Goal: Task Accomplishment & Management: Complete application form

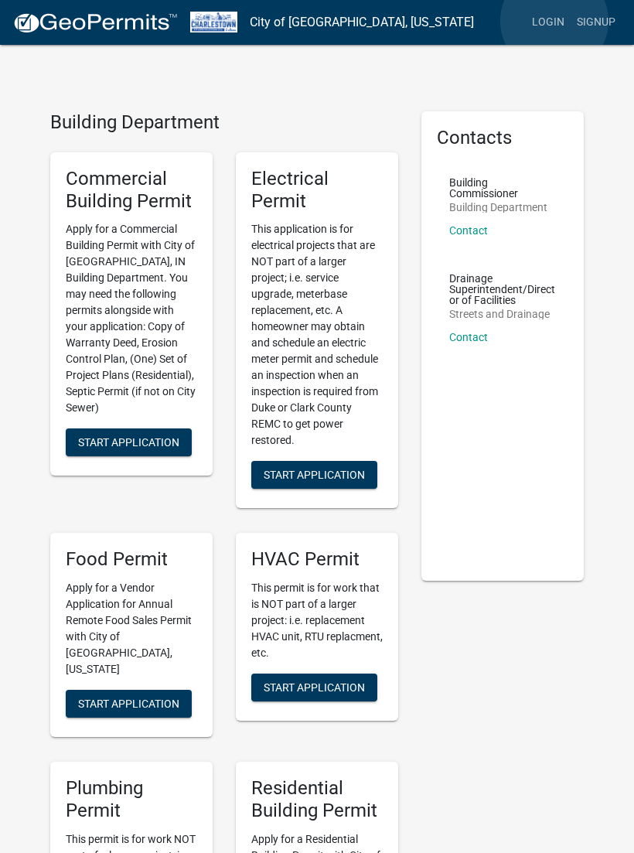
click at [554, 22] on link "Login" at bounding box center [548, 22] width 45 height 29
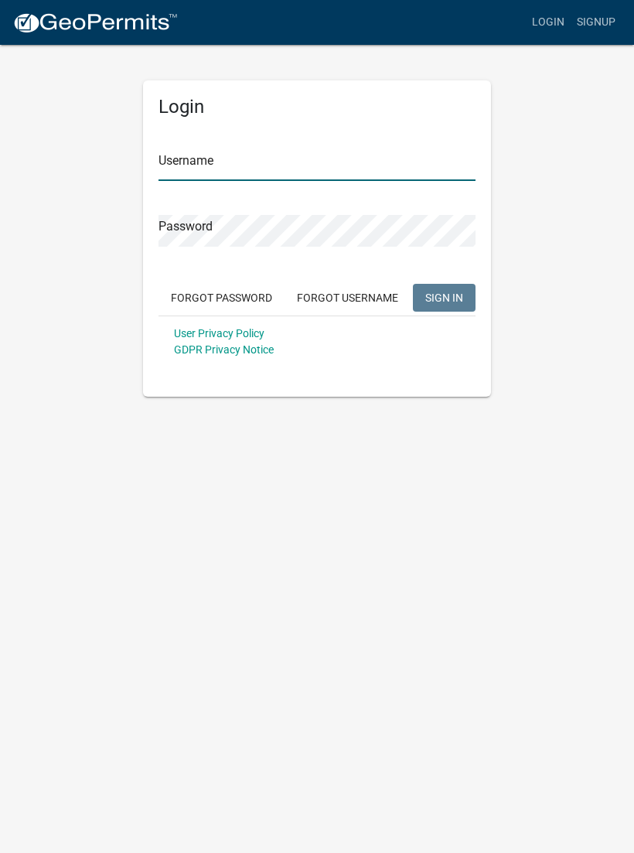
click at [308, 156] on input "Username" at bounding box center [316, 165] width 317 height 32
type input "Tpurcell"
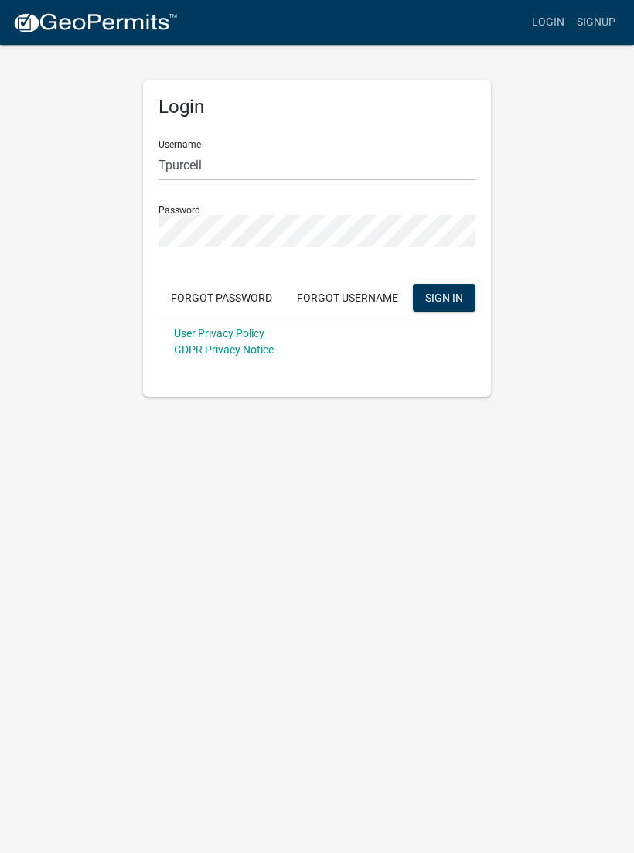
click at [444, 297] on button "SIGN IN" at bounding box center [444, 298] width 63 height 28
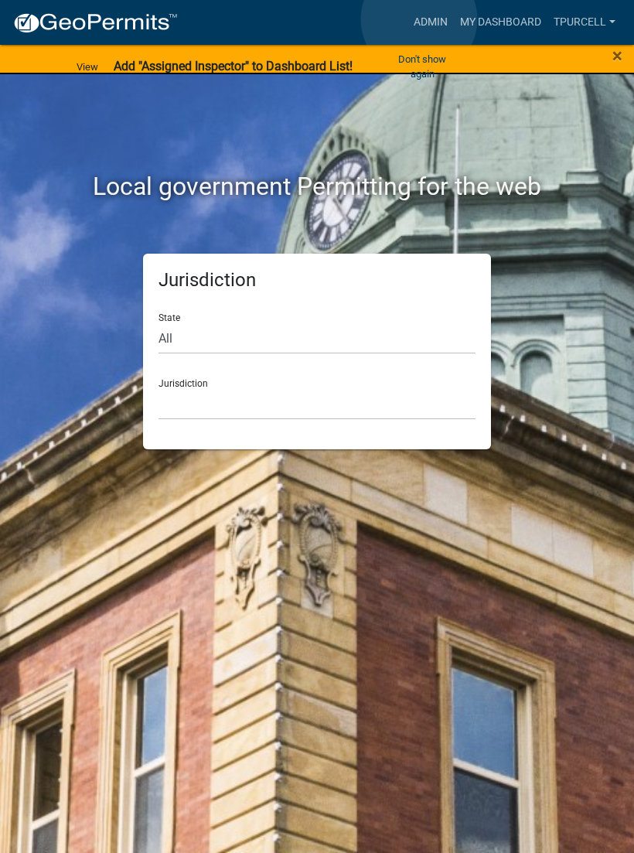
click at [420, 19] on link "Admin" at bounding box center [430, 22] width 46 height 29
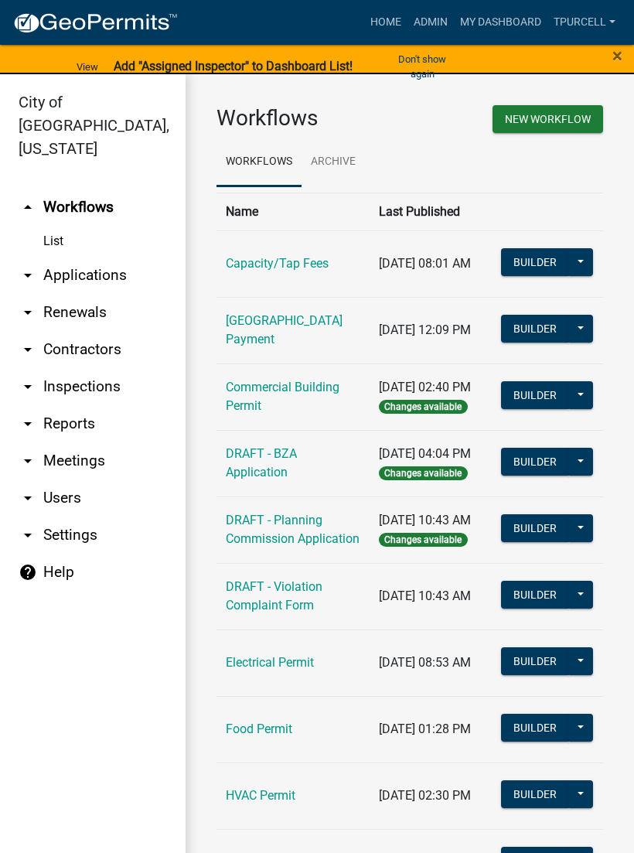
click at [101, 257] on link "arrow_drop_down Applications" at bounding box center [93, 275] width 186 height 37
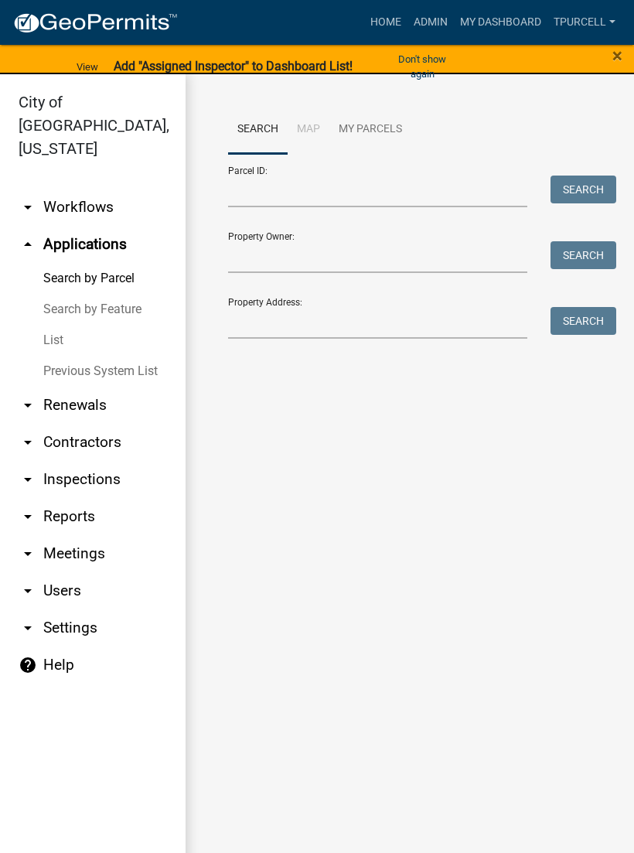
click at [57, 325] on link "List" at bounding box center [93, 340] width 186 height 31
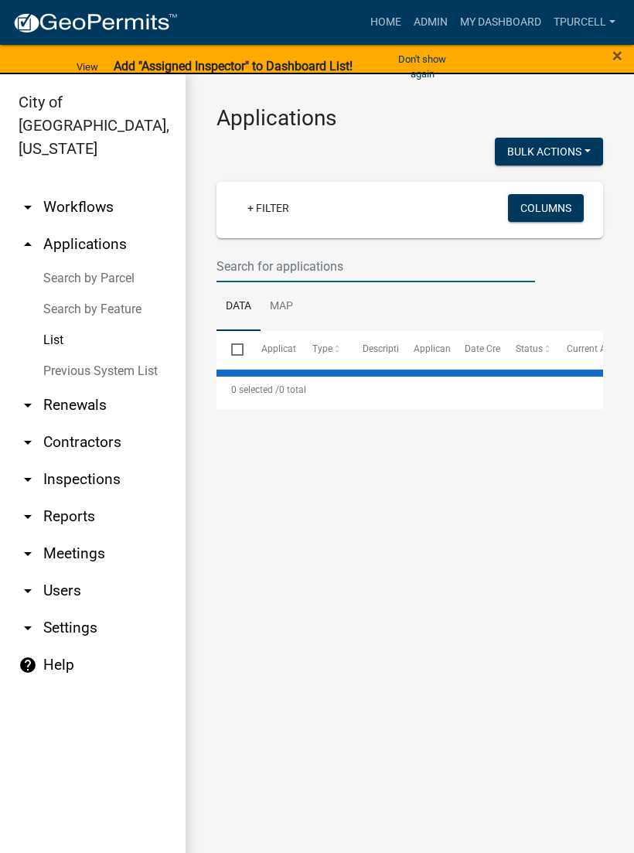
click at [291, 268] on input "text" at bounding box center [375, 266] width 319 height 32
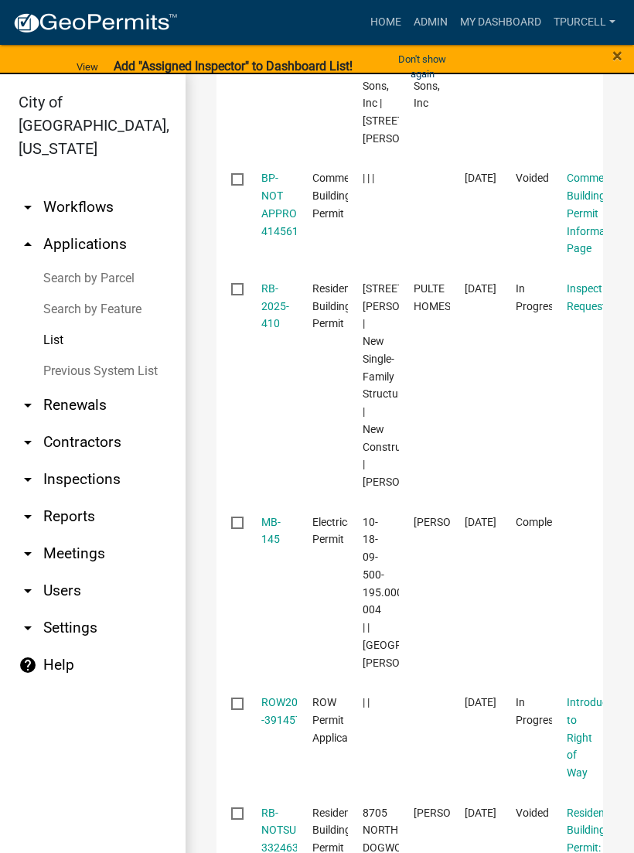
scroll to position [635, 0]
type input "145"
click at [276, 329] on link "RB-2025-410" at bounding box center [275, 305] width 28 height 48
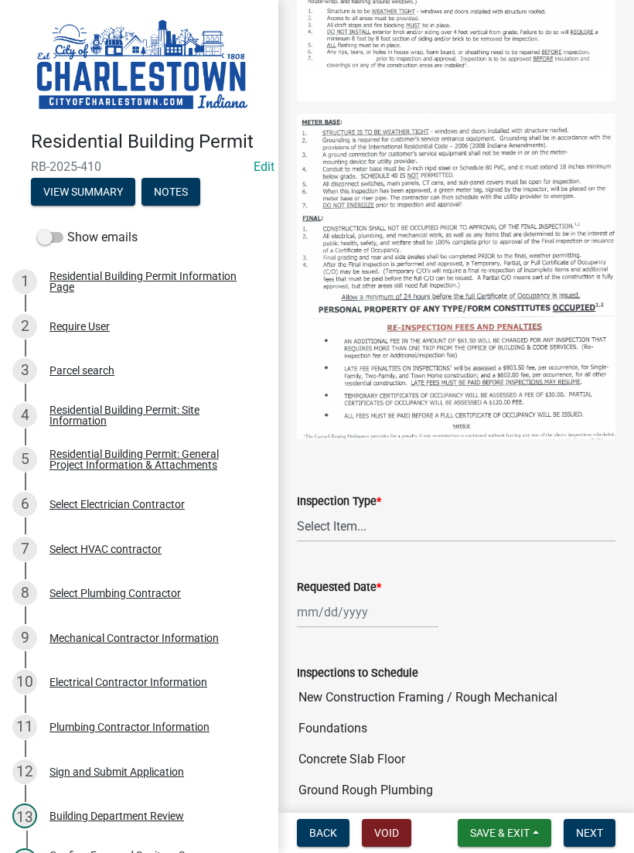
scroll to position [444, 0]
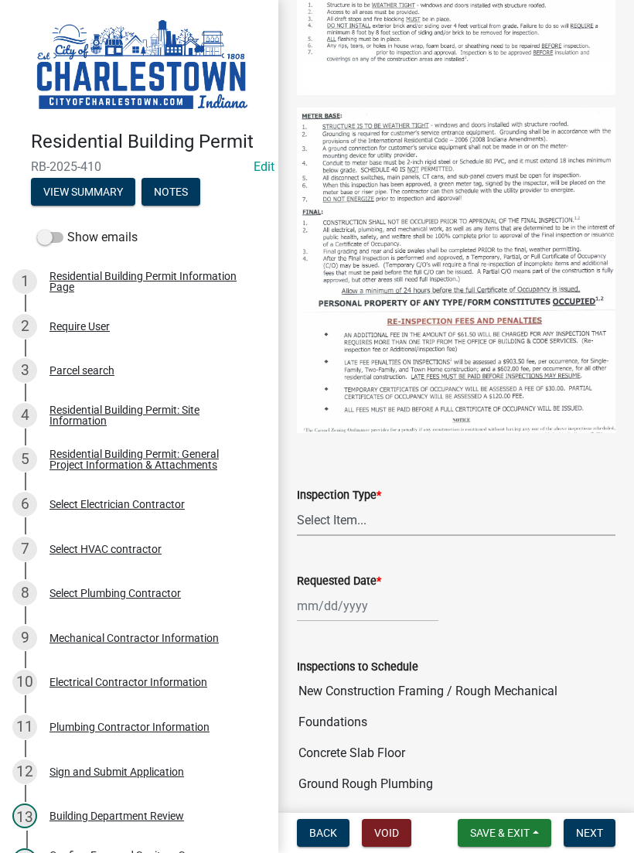
click at [356, 509] on select "Select Item... New Construction Framing / Rough Mechanical Foundations Concrete…" at bounding box center [456, 520] width 319 height 32
select select "6148cfc3-f65f-4c5f-8e17-86e63b13192f"
click at [358, 603] on div at bounding box center [367, 606] width 141 height 32
select select "8"
select select "2025"
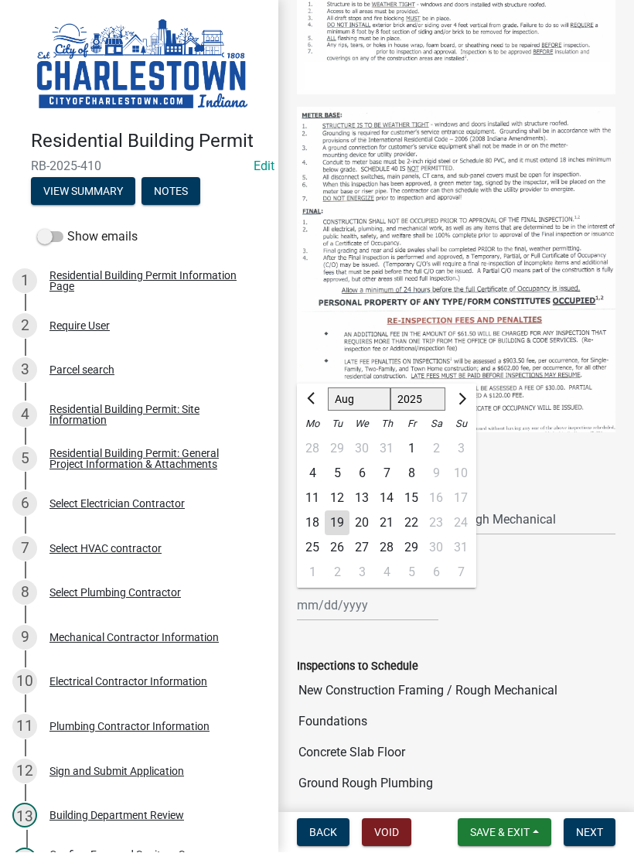
click at [339, 516] on div "19" at bounding box center [337, 523] width 25 height 25
type input "[DATE]"
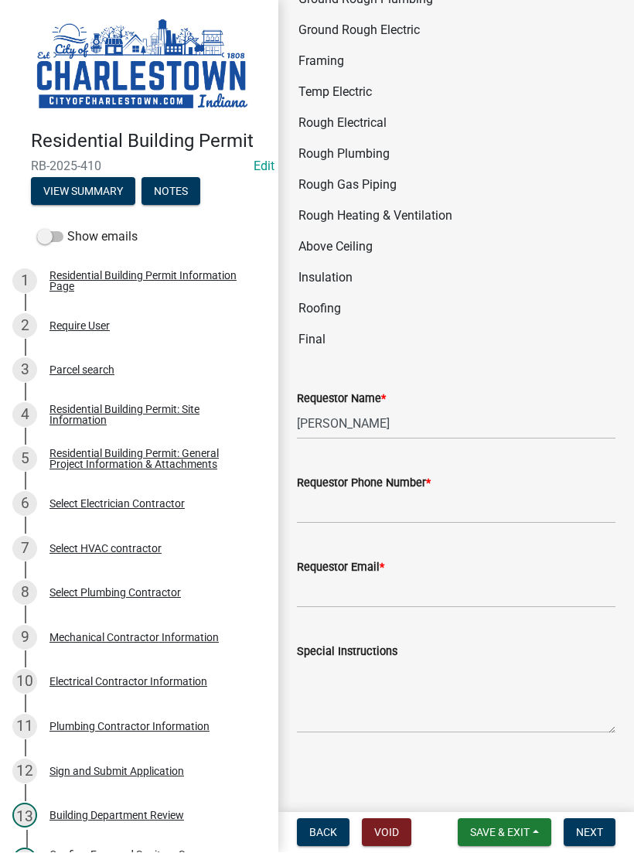
scroll to position [1228, 0]
click at [397, 506] on input "Requestor Phone Number *" at bounding box center [456, 508] width 319 height 32
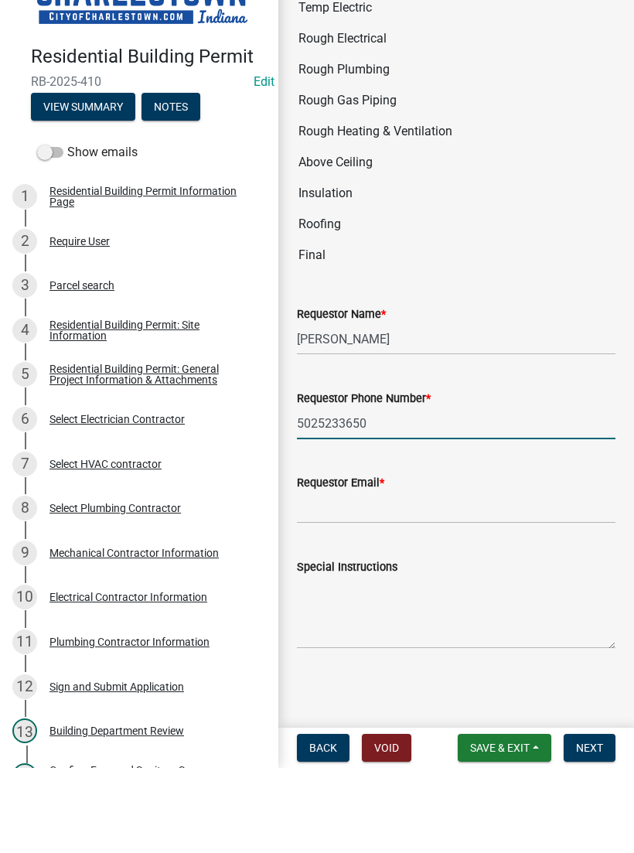
type input "5025233650"
click at [359, 577] on input "Requestor Email *" at bounding box center [456, 593] width 319 height 32
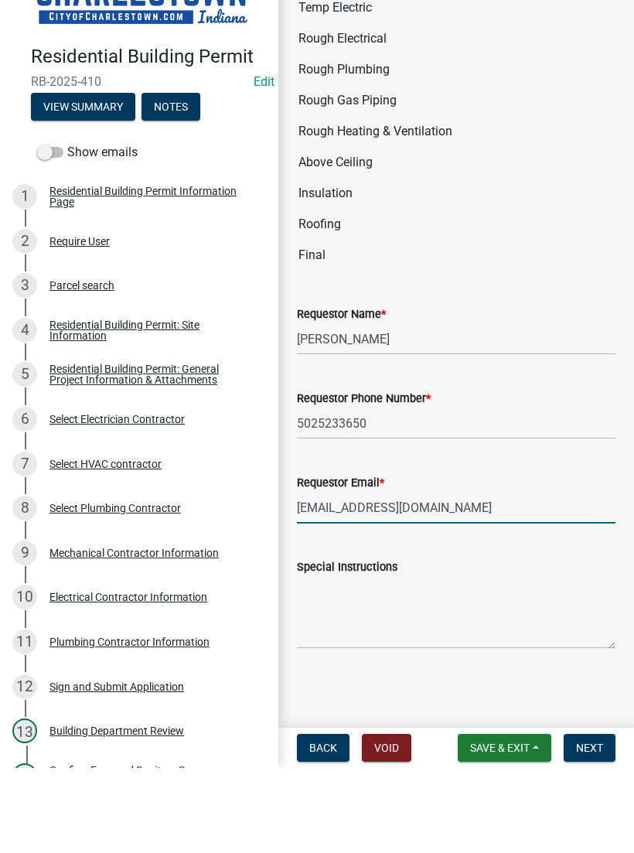
type input "[EMAIL_ADDRESS][DOMAIN_NAME]"
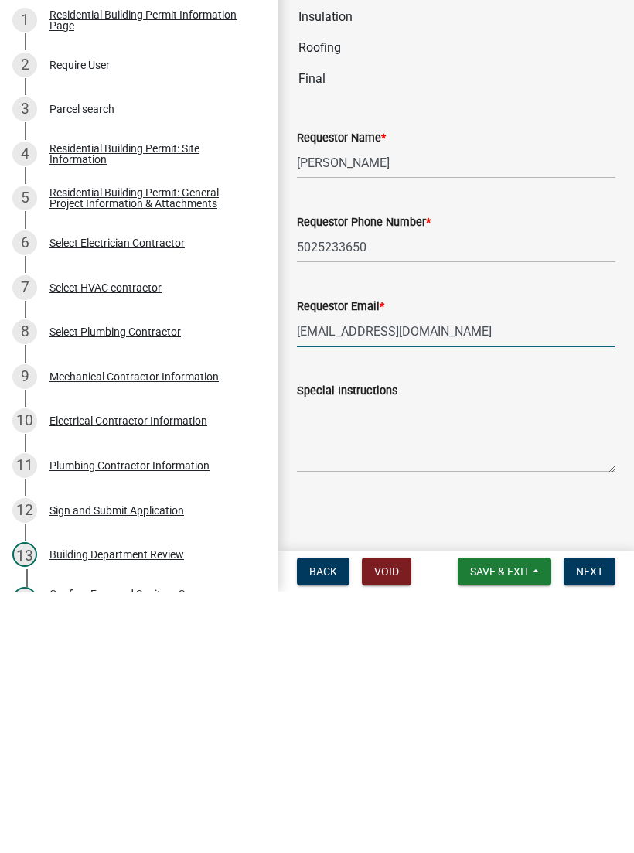
click at [594, 826] on span "Next" at bounding box center [589, 832] width 27 height 12
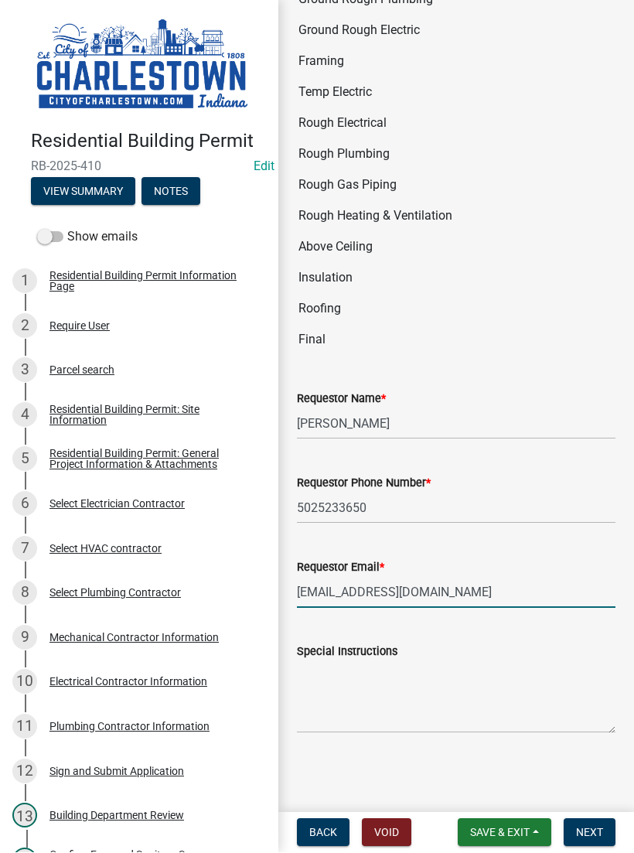
scroll to position [0, 0]
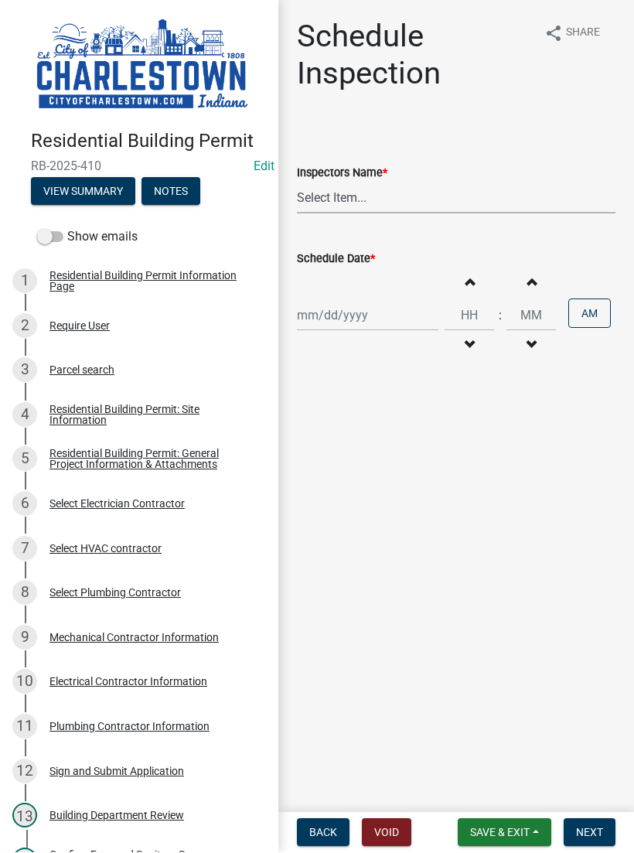
click at [359, 189] on select "Select Item... [PERSON_NAME] ([PERSON_NAME]) [PERSON_NAME] ([PERSON_NAME]) [PER…" at bounding box center [456, 198] width 319 height 32
select select "63e5a778-15f7-4a13-aba2-a6e5541a0fb3"
click at [356, 309] on div at bounding box center [367, 316] width 141 height 32
select select "8"
select select "2025"
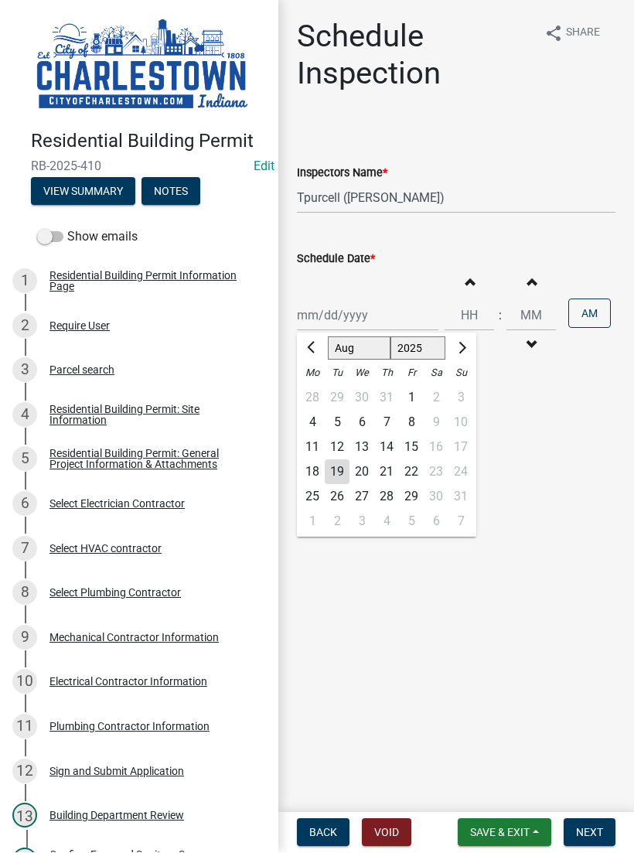
click at [337, 461] on div "19" at bounding box center [337, 472] width 25 height 25
type input "[DATE]"
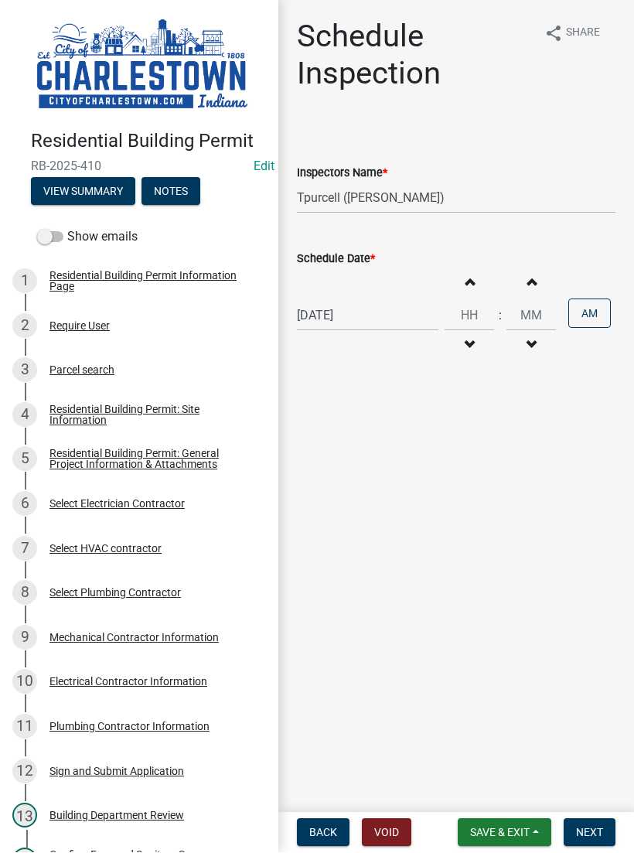
click at [591, 827] on span "Next" at bounding box center [589, 832] width 27 height 12
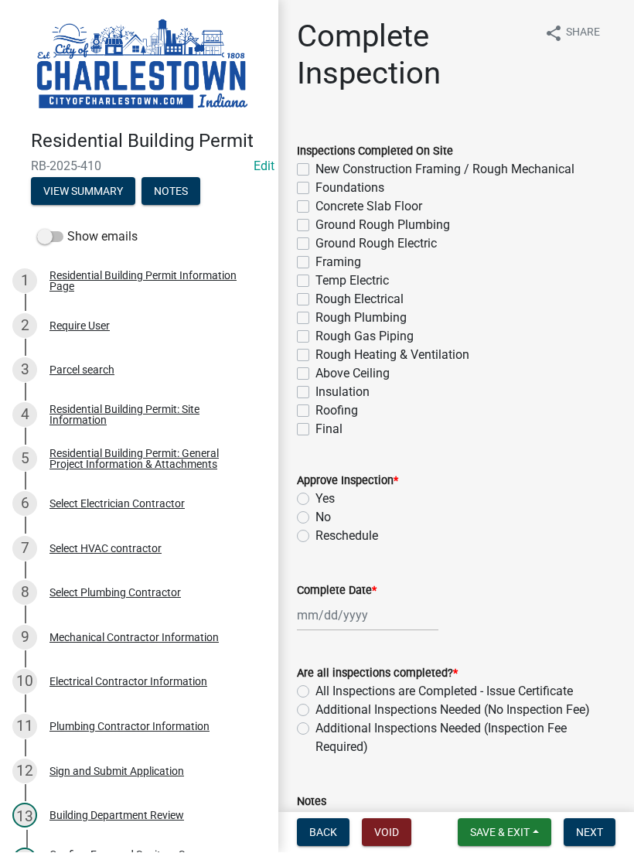
click at [316, 165] on label "New Construction Framing / Rough Mechanical" at bounding box center [444, 170] width 259 height 19
click at [316, 165] on input "New Construction Framing / Rough Mechanical" at bounding box center [320, 166] width 10 height 10
checkbox input "true"
checkbox input "false"
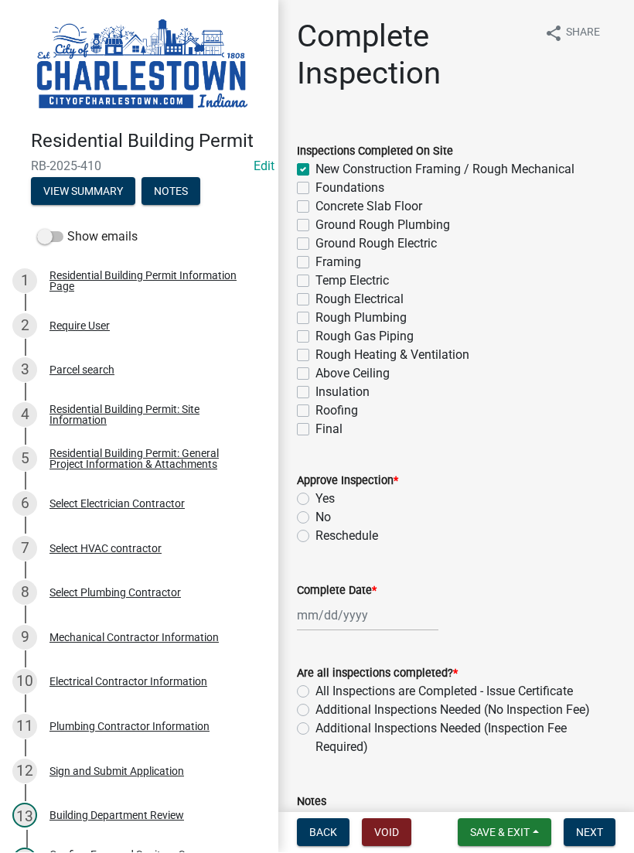
checkbox input "false"
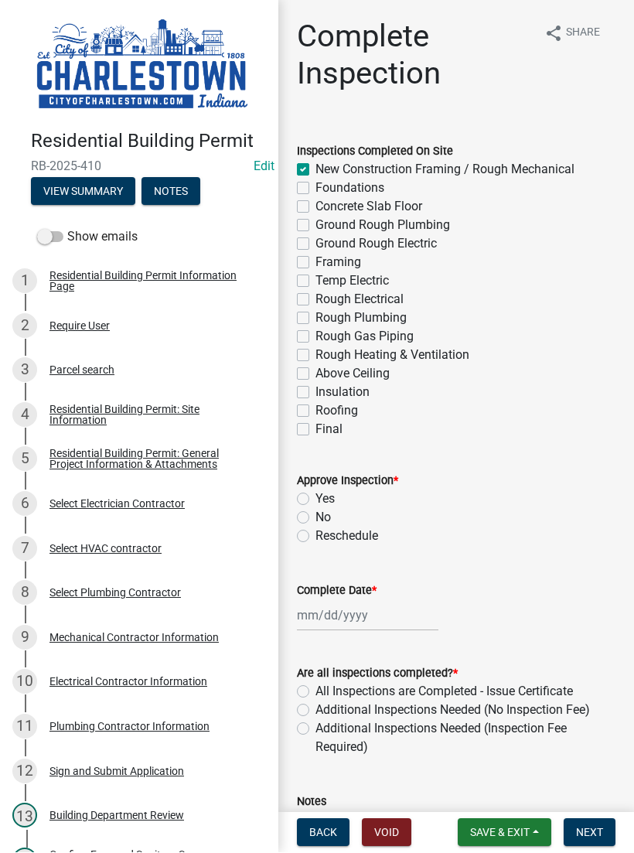
checkbox input "false"
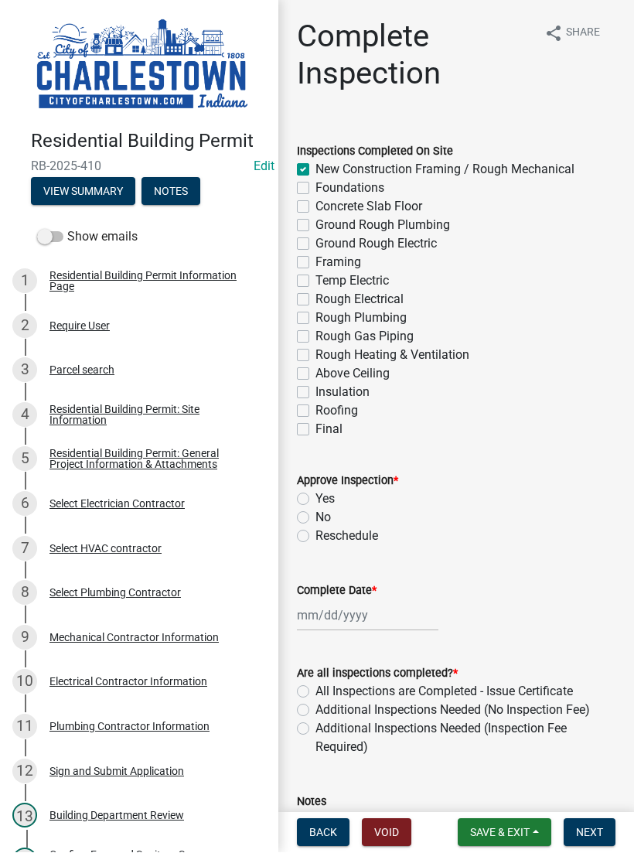
checkbox input "false"
click at [352, 604] on div at bounding box center [367, 616] width 141 height 32
select select "8"
select select "2025"
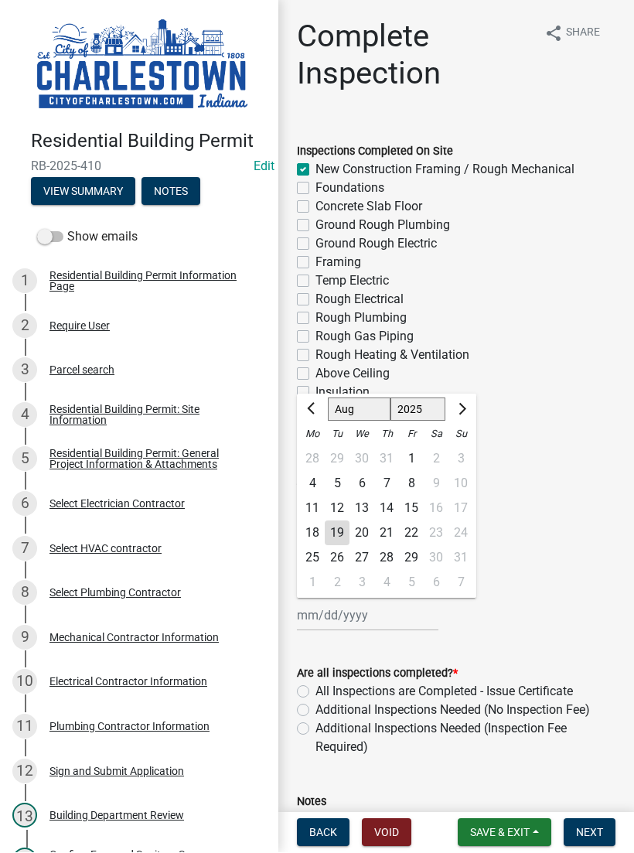
click at [346, 525] on div "19" at bounding box center [337, 533] width 25 height 25
type input "[DATE]"
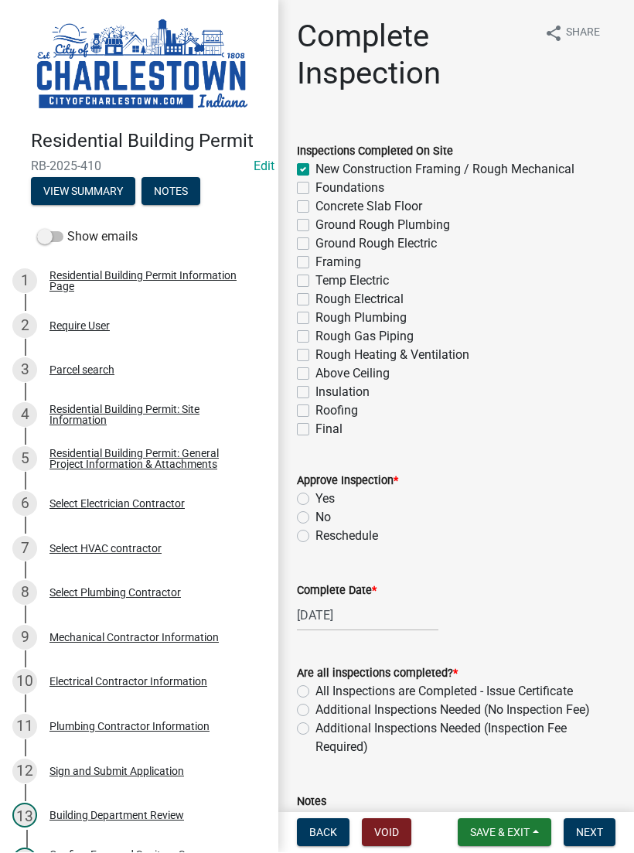
click at [315, 696] on label "All Inspections are Completed - Issue Certificate" at bounding box center [443, 692] width 257 height 19
click at [315, 693] on input "All Inspections are Completed - Issue Certificate" at bounding box center [320, 688] width 10 height 10
radio input "true"
click at [315, 709] on label "Additional Inspections Needed (No Inspection Fee)" at bounding box center [452, 710] width 274 height 19
click at [315, 709] on input "Additional Inspections Needed (No Inspection Fee)" at bounding box center [320, 706] width 10 height 10
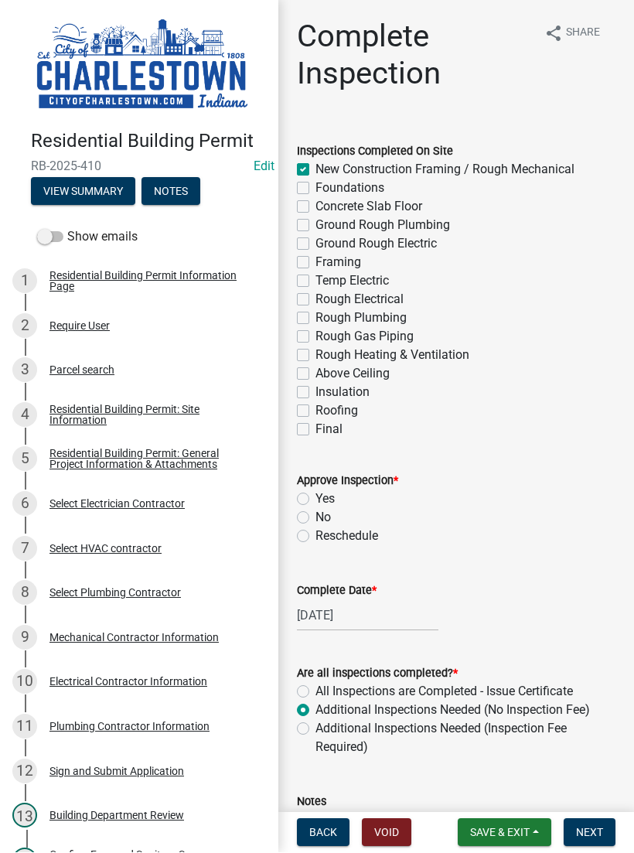
radio input "true"
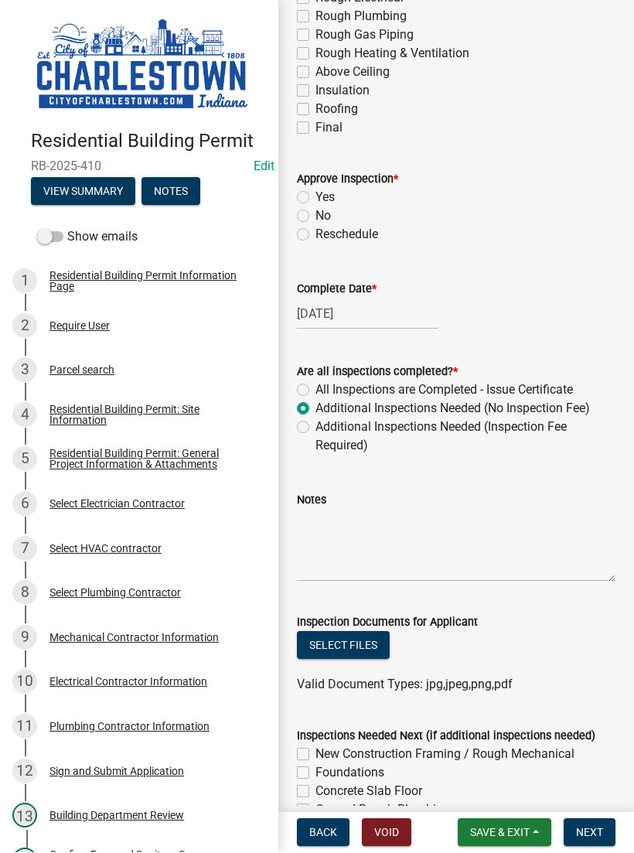
scroll to position [305, 0]
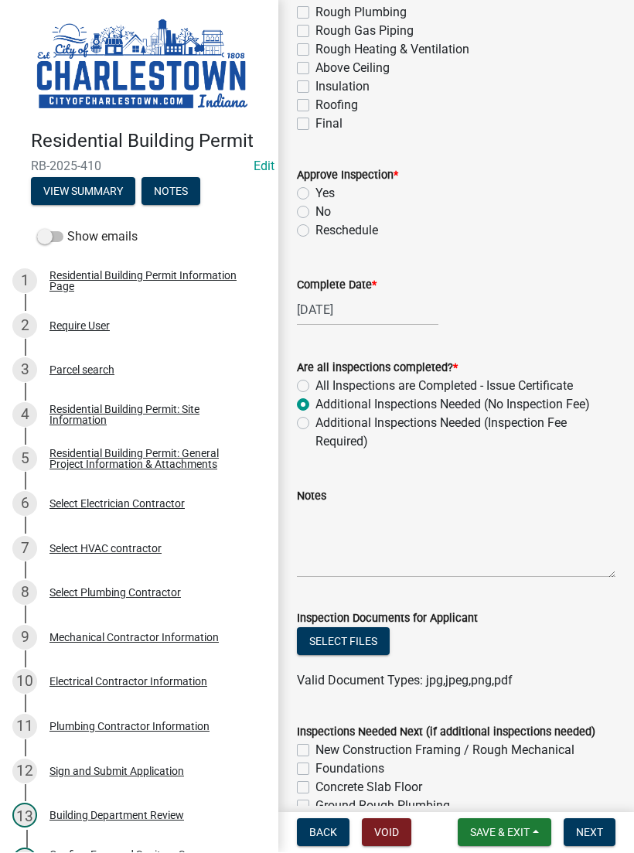
click at [506, 823] on button "Save & Exit" at bounding box center [505, 833] width 94 height 28
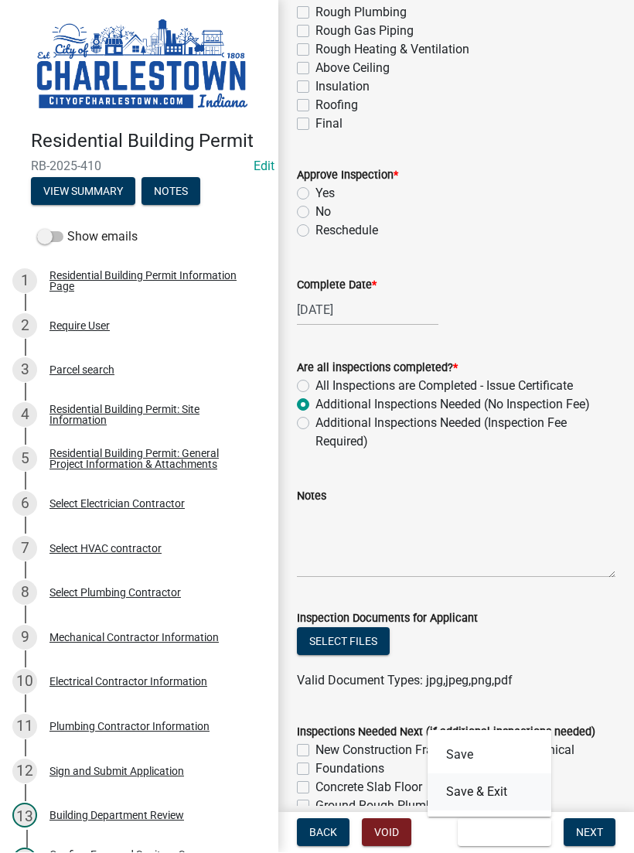
click at [494, 784] on button "Save & Exit" at bounding box center [490, 792] width 124 height 37
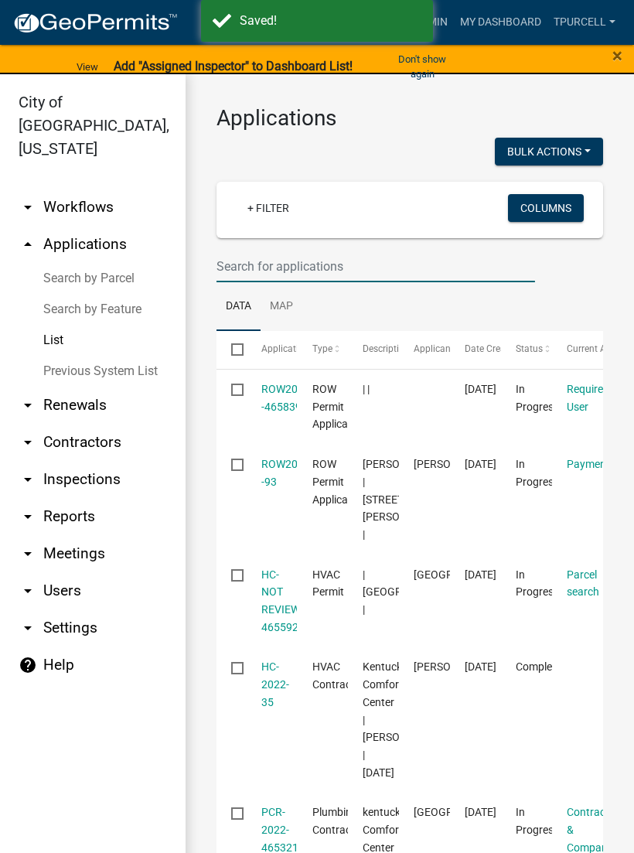
click at [303, 264] on input "text" at bounding box center [375, 266] width 319 height 32
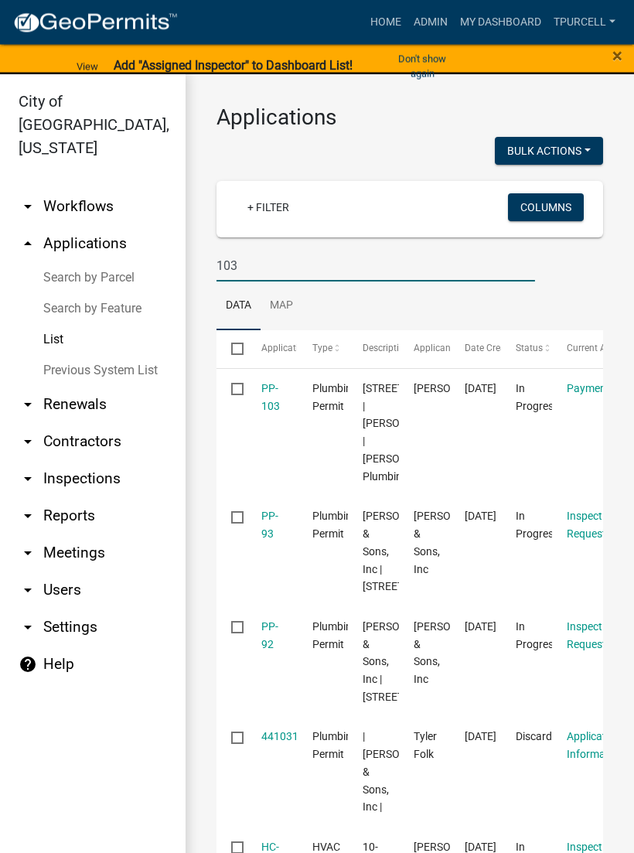
click at [273, 262] on input "103" at bounding box center [375, 266] width 319 height 32
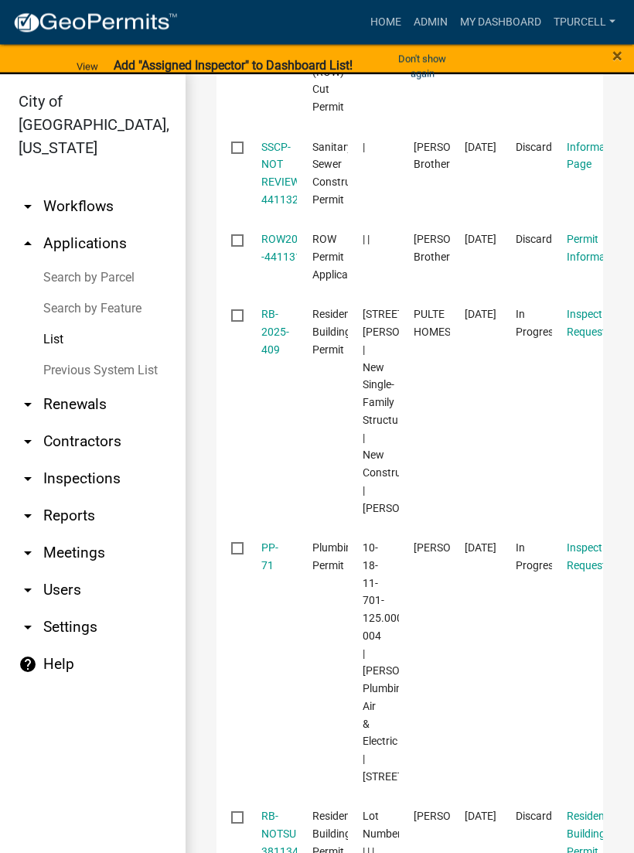
scroll to position [496, 0]
type input "113"
click at [267, 357] on link "RB-2025-409" at bounding box center [275, 333] width 28 height 48
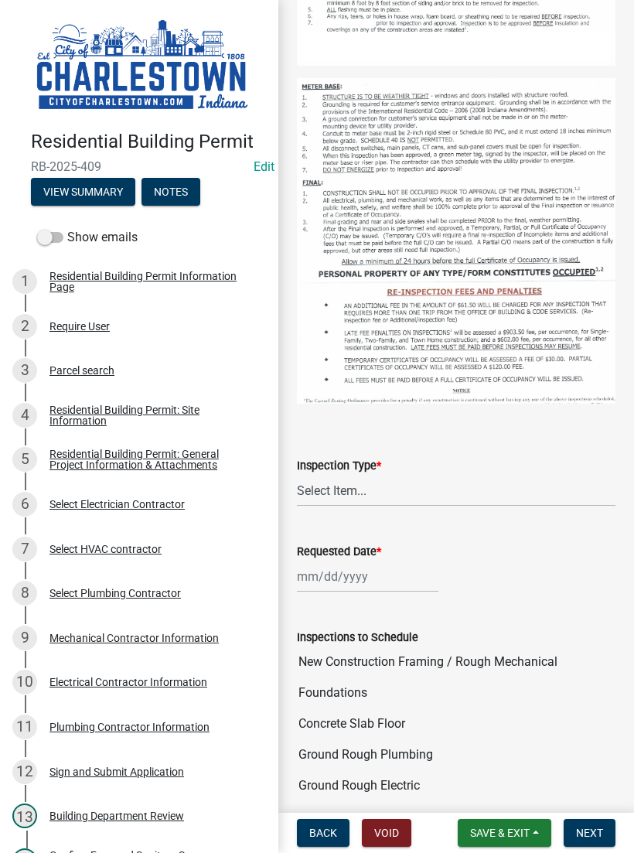
scroll to position [475, 0]
click at [354, 482] on select "Select Item... New Construction Framing / Rough Mechanical Foundations Concrete…" at bounding box center [456, 489] width 319 height 32
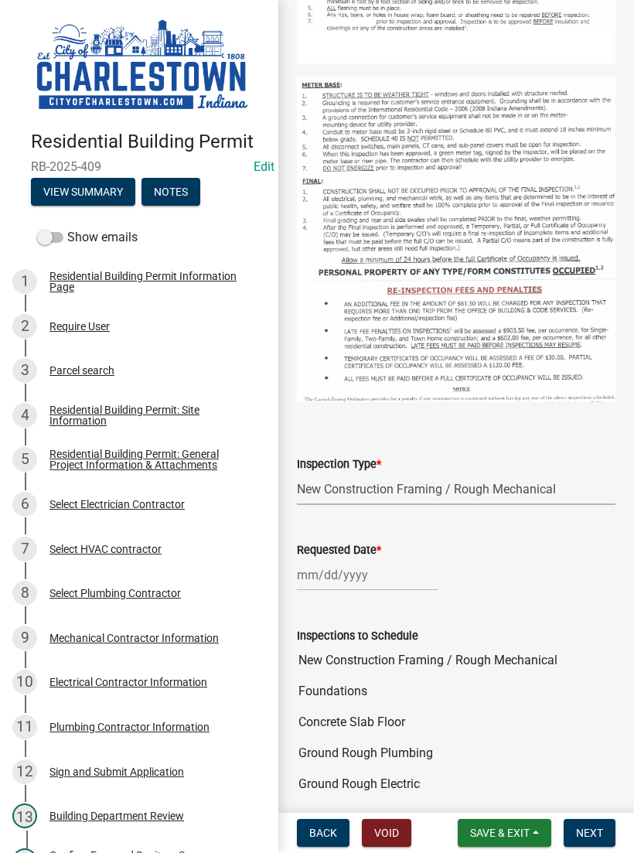
select select "6148cfc3-f65f-4c5f-8e17-86e63b13192f"
click at [356, 556] on label "Requested Date *" at bounding box center [339, 550] width 84 height 11
click at [356, 559] on input "Requested Date *" at bounding box center [367, 575] width 141 height 32
select select "8"
select select "2025"
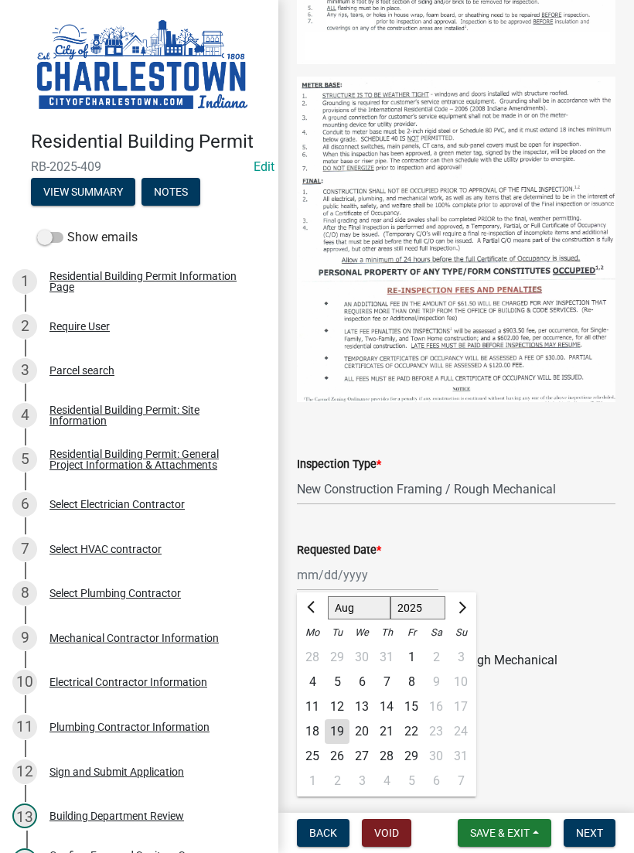
click at [341, 721] on div "19" at bounding box center [337, 731] width 25 height 25
type input "[DATE]"
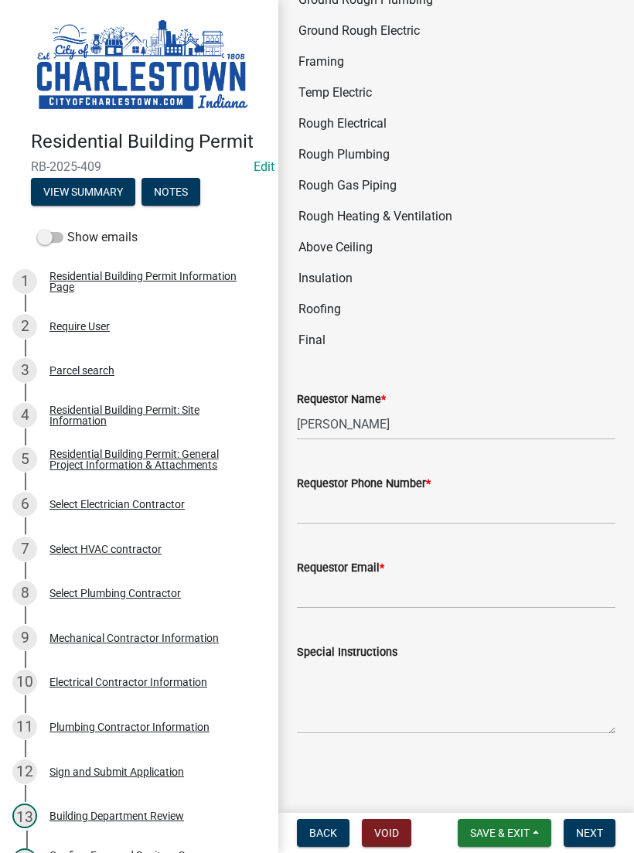
scroll to position [1228, 0]
click at [383, 501] on input "Requestor Phone Number *" at bounding box center [456, 508] width 319 height 32
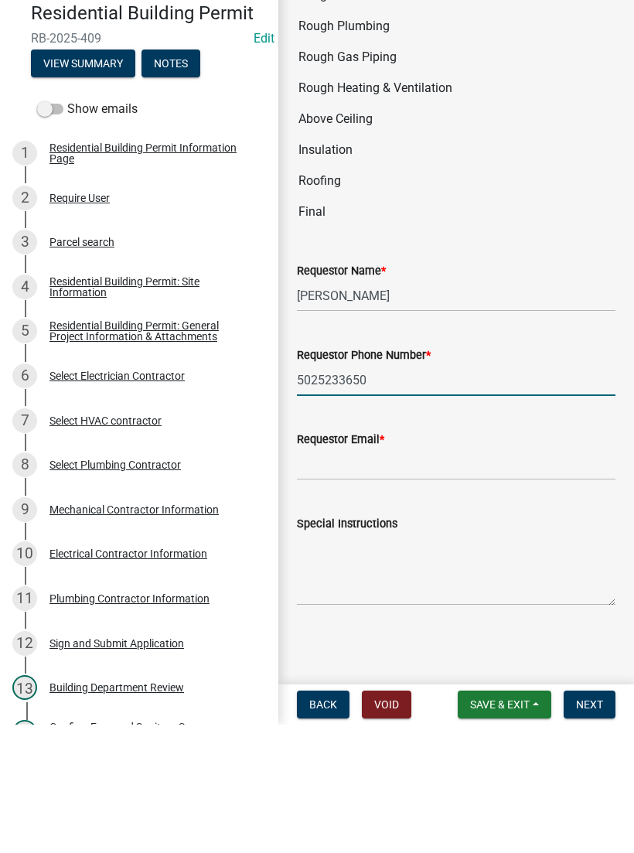
type input "5025233650"
click at [376, 577] on input "Requestor Email *" at bounding box center [456, 593] width 319 height 32
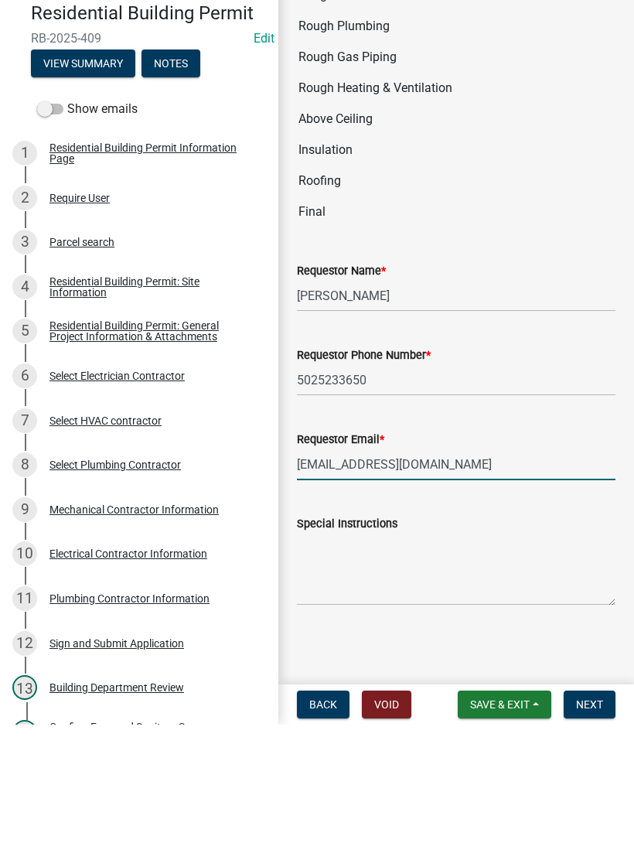
type input "[EMAIL_ADDRESS][DOMAIN_NAME]"
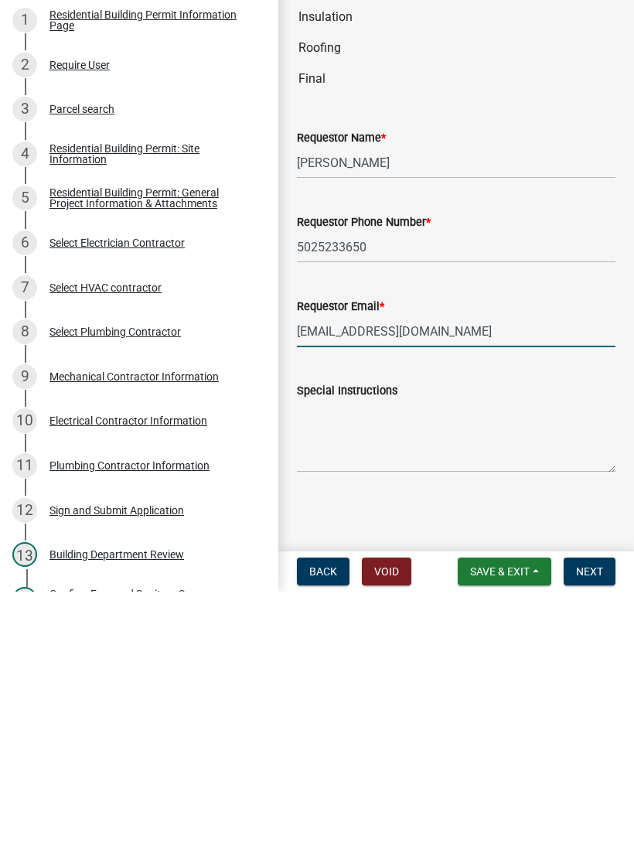
click at [598, 826] on span "Next" at bounding box center [589, 832] width 27 height 12
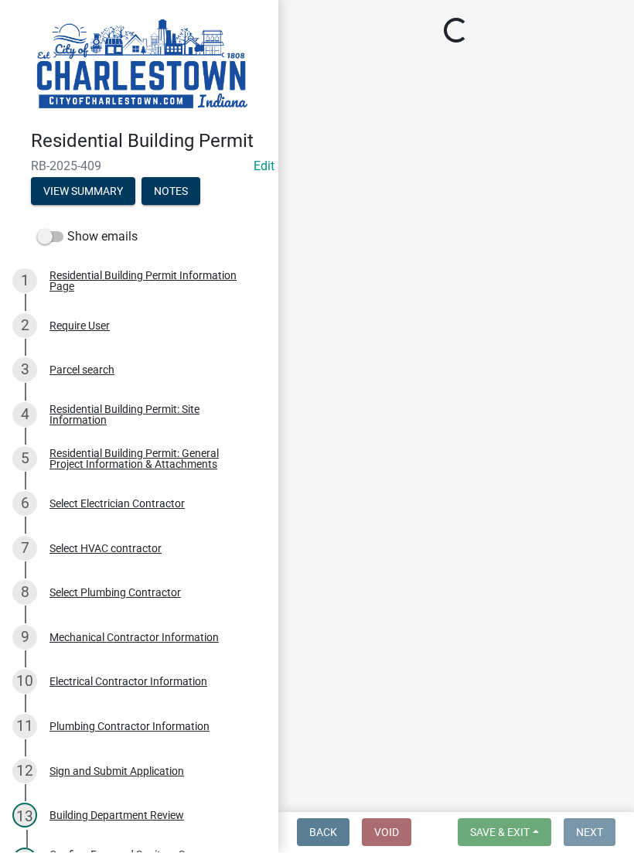
scroll to position [0, 0]
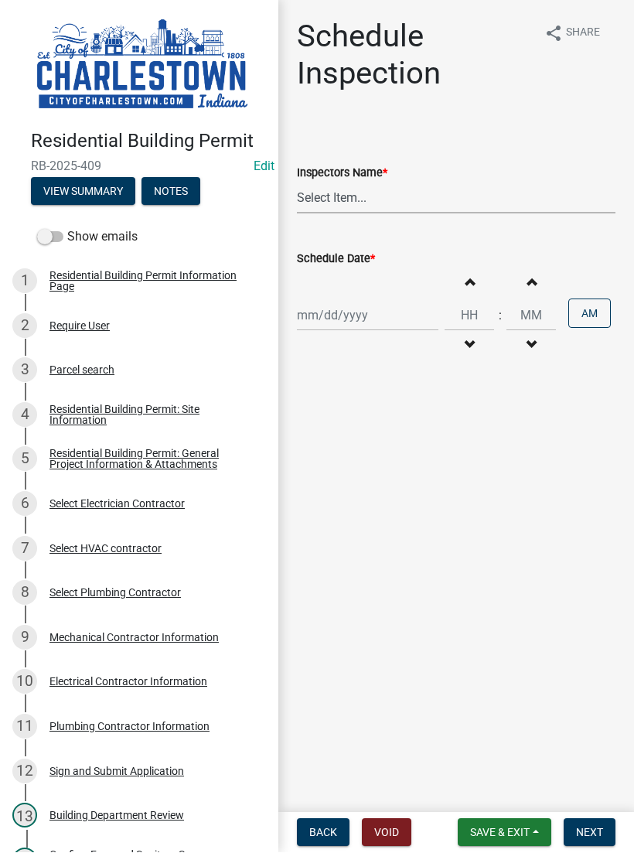
click at [356, 207] on select "Select Item... [PERSON_NAME] ([PERSON_NAME]) [PERSON_NAME] ([PERSON_NAME]) [PER…" at bounding box center [456, 198] width 319 height 32
select select "63e5a778-15f7-4a13-aba2-a6e5541a0fb3"
click at [351, 321] on div at bounding box center [367, 316] width 141 height 32
select select "8"
select select "2025"
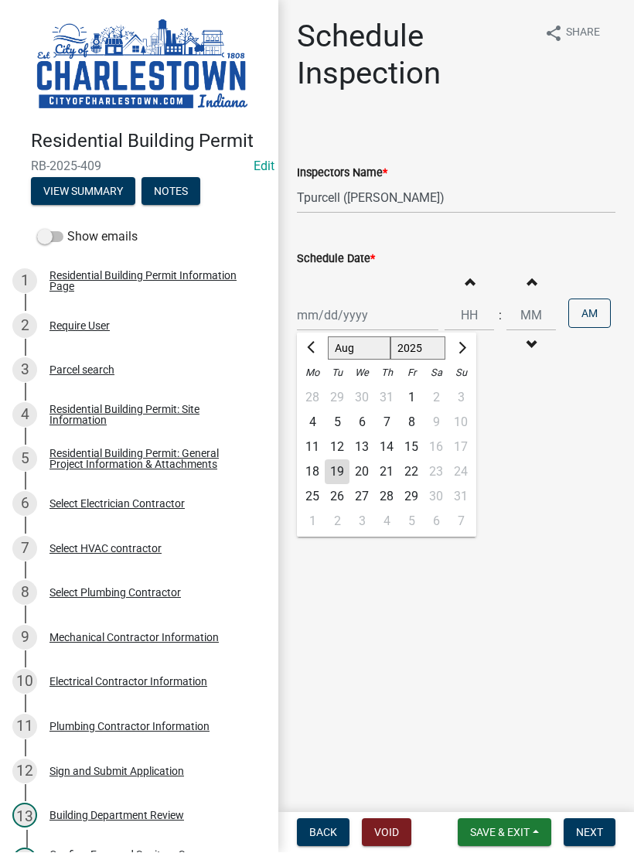
click at [341, 467] on div "19" at bounding box center [337, 472] width 25 height 25
type input "[DATE]"
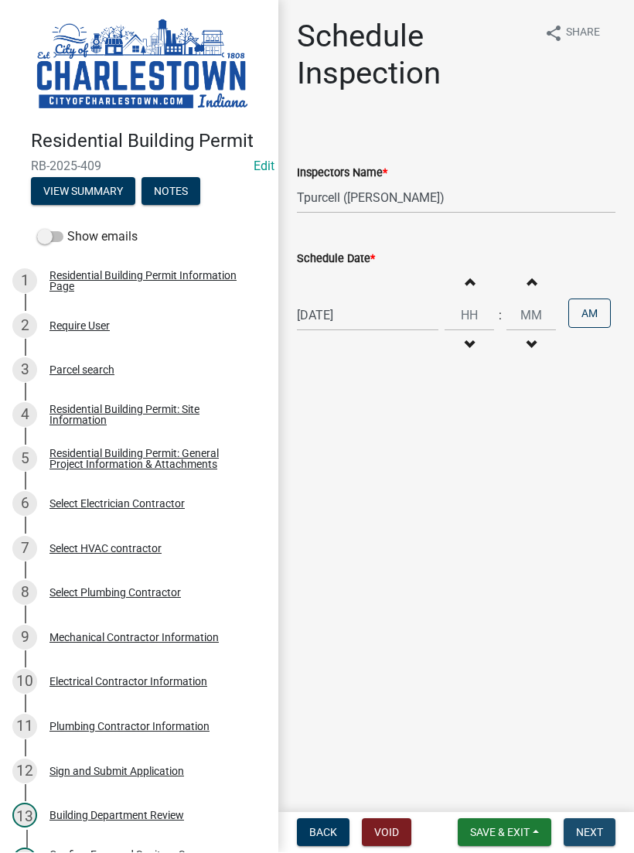
click at [601, 823] on button "Next" at bounding box center [590, 833] width 52 height 28
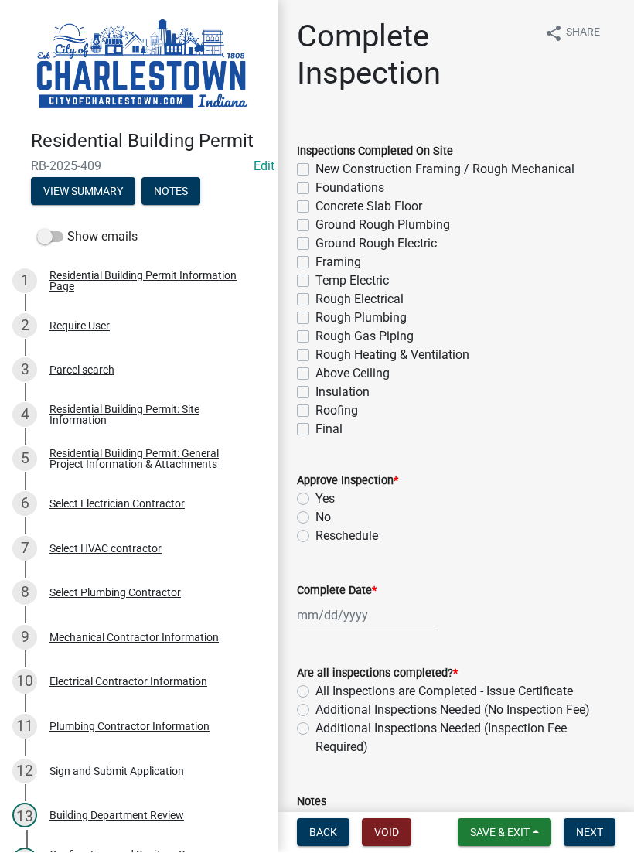
click at [315, 168] on label "New Construction Framing / Rough Mechanical" at bounding box center [444, 170] width 259 height 19
click at [315, 168] on input "New Construction Framing / Rough Mechanical" at bounding box center [320, 166] width 10 height 10
checkbox input "true"
checkbox input "false"
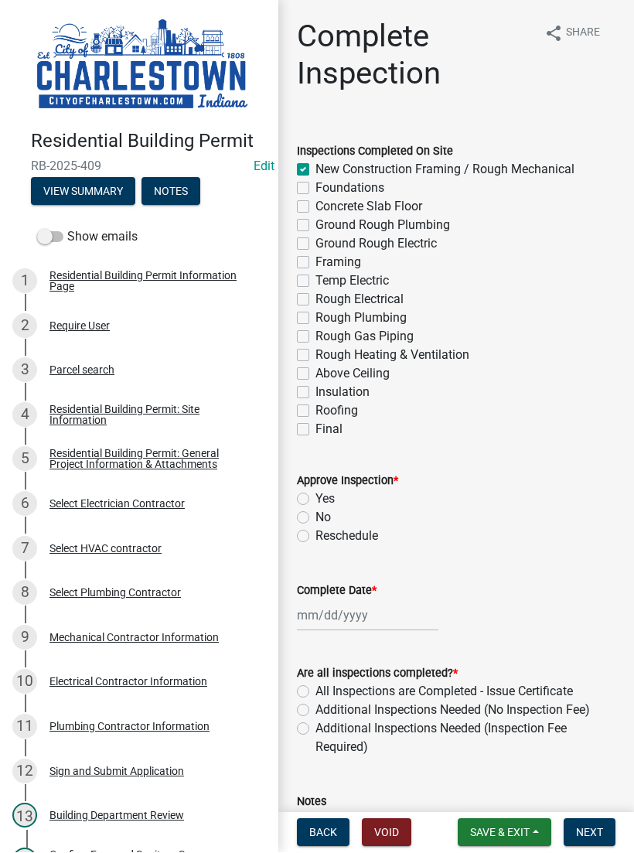
checkbox input "false"
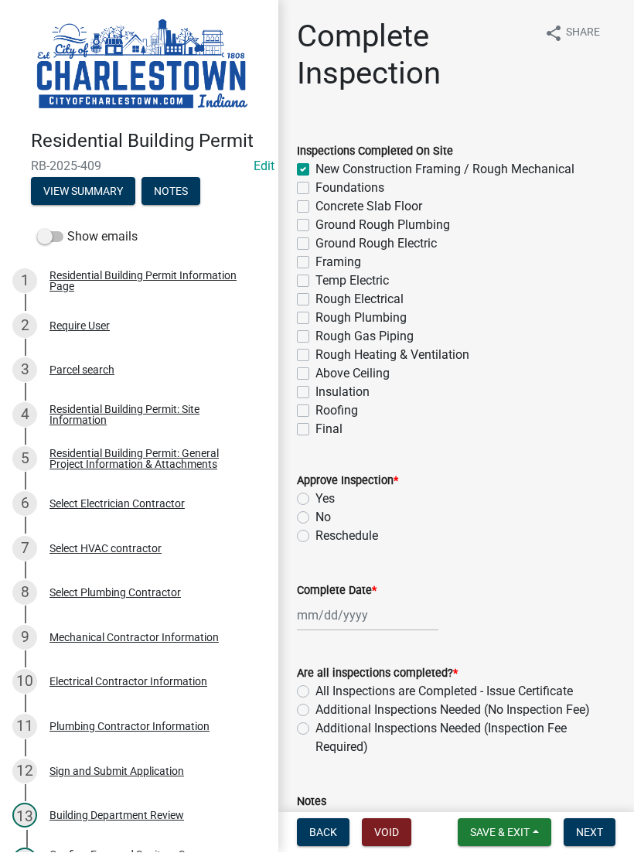
checkbox input "false"
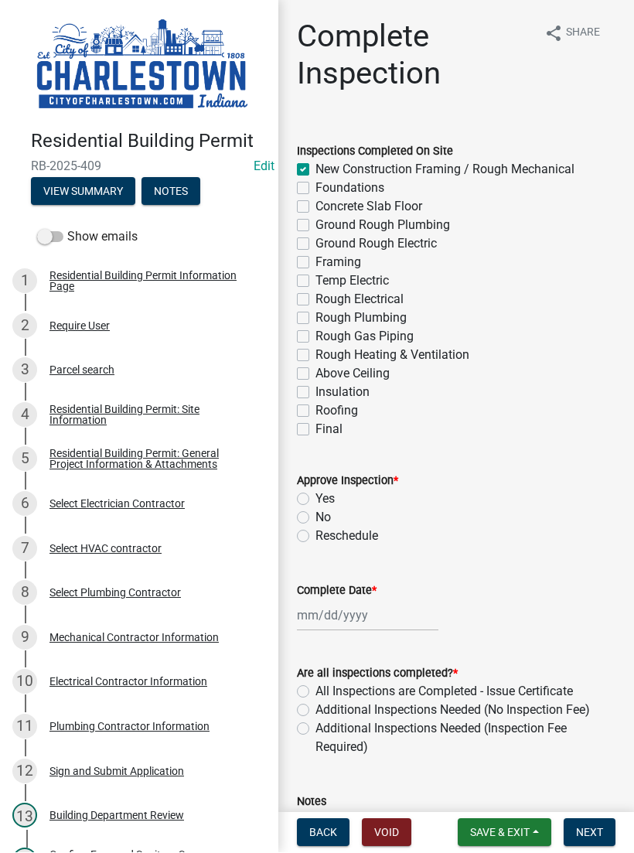
checkbox input "false"
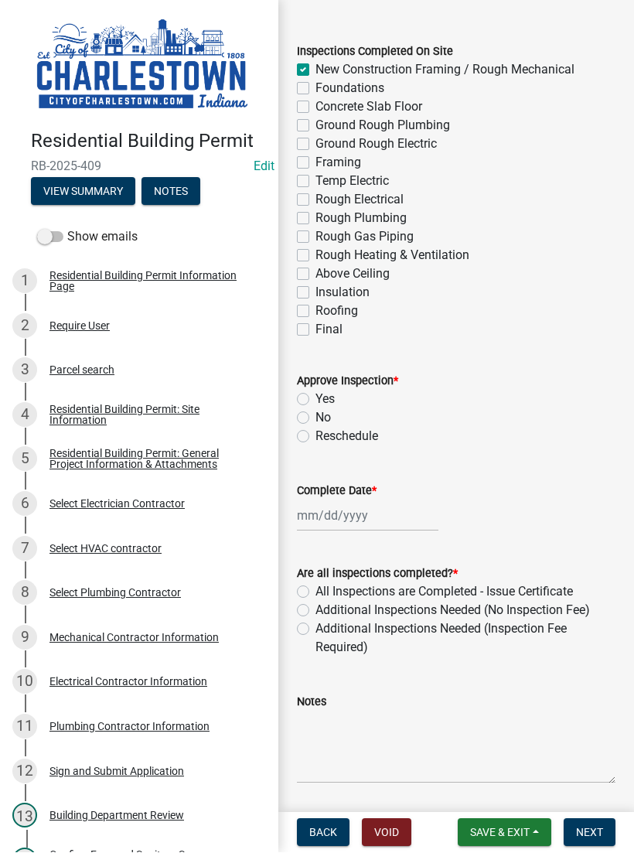
scroll to position [108, 0]
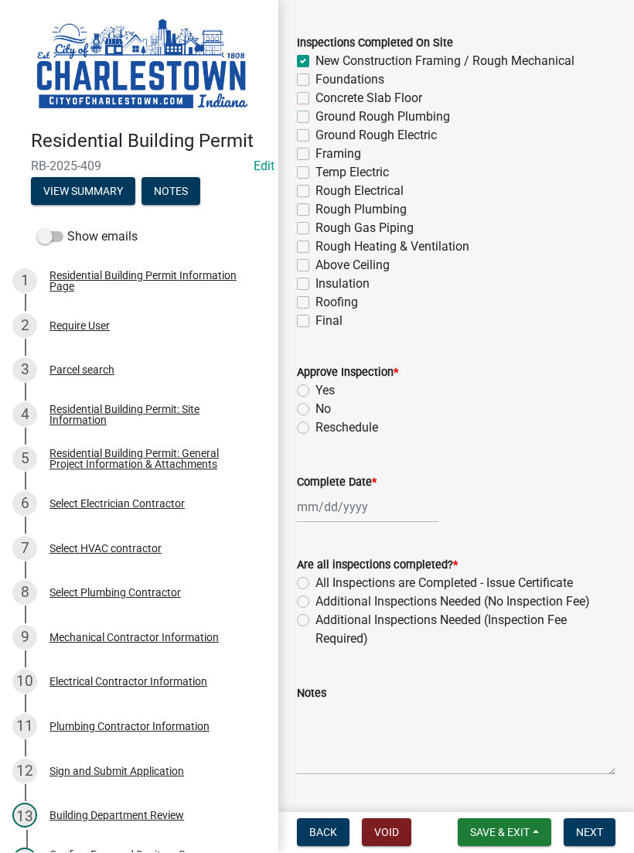
click at [508, 835] on span "Save & Exit" at bounding box center [500, 832] width 60 height 12
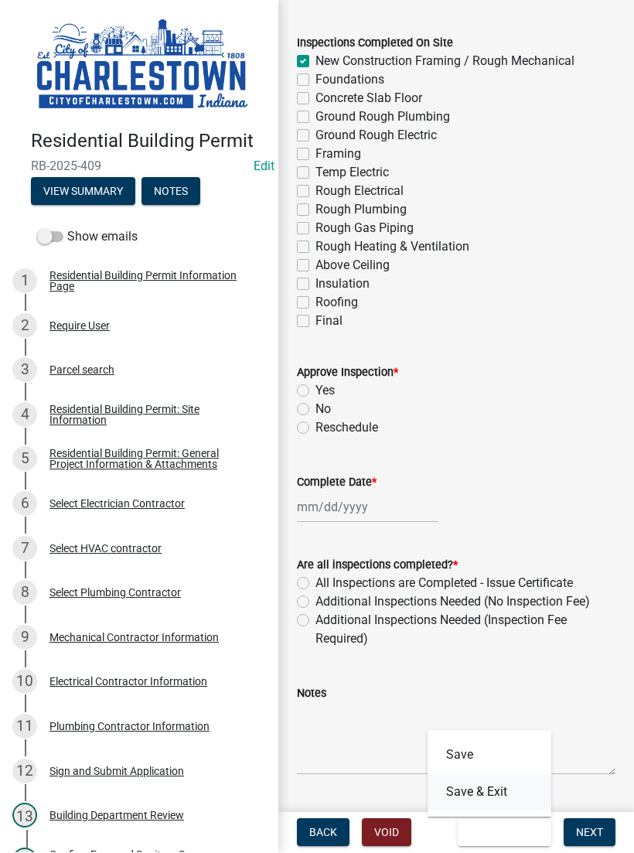
click at [493, 795] on button "Save & Exit" at bounding box center [490, 792] width 124 height 37
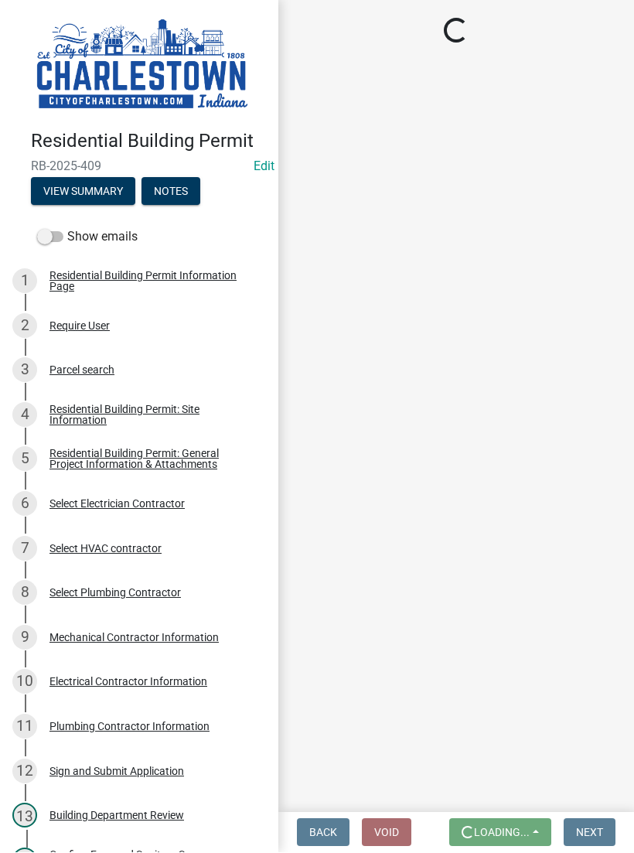
scroll to position [0, 0]
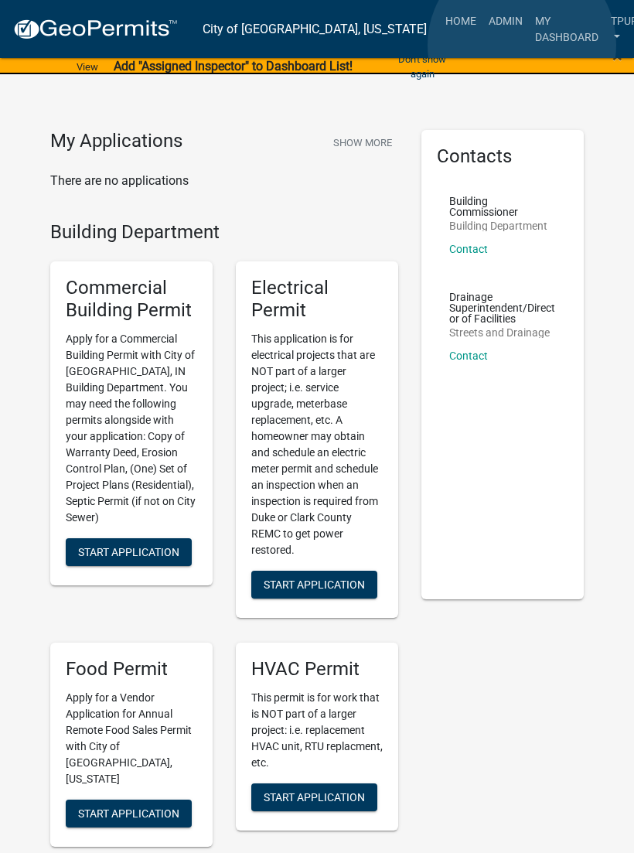
click at [529, 45] on link "My Dashboard" at bounding box center [567, 29] width 76 height 46
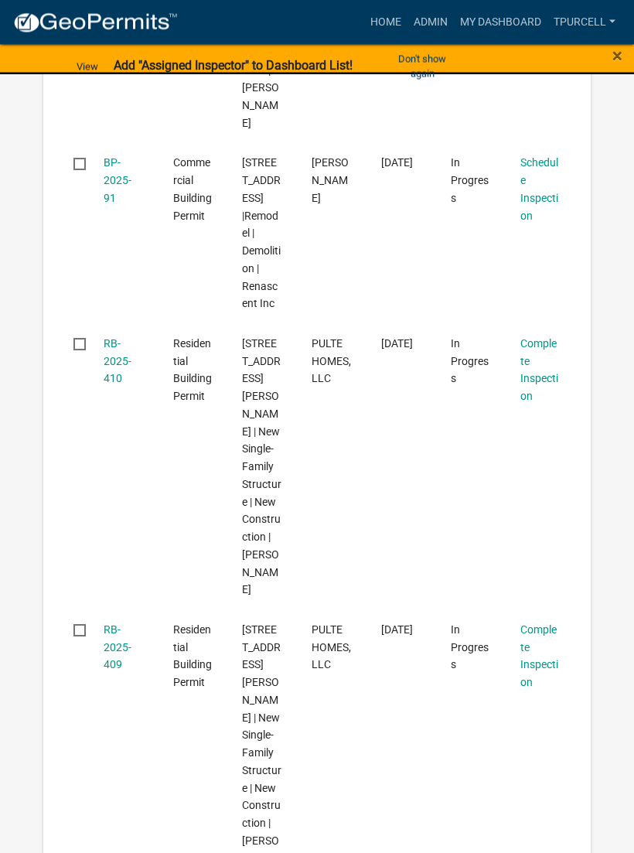
scroll to position [1482, 0]
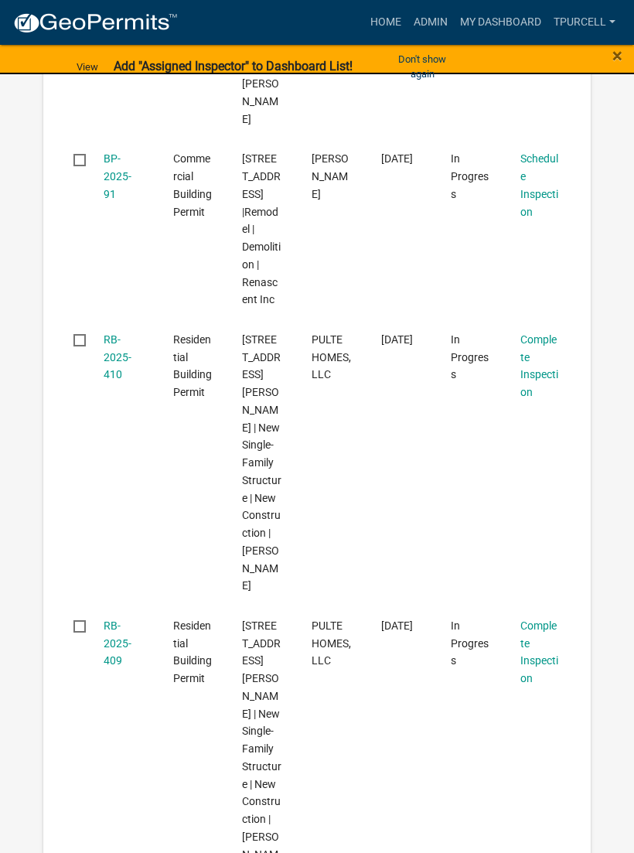
click at [125, 619] on link "RB-2025-409" at bounding box center [118, 643] width 28 height 48
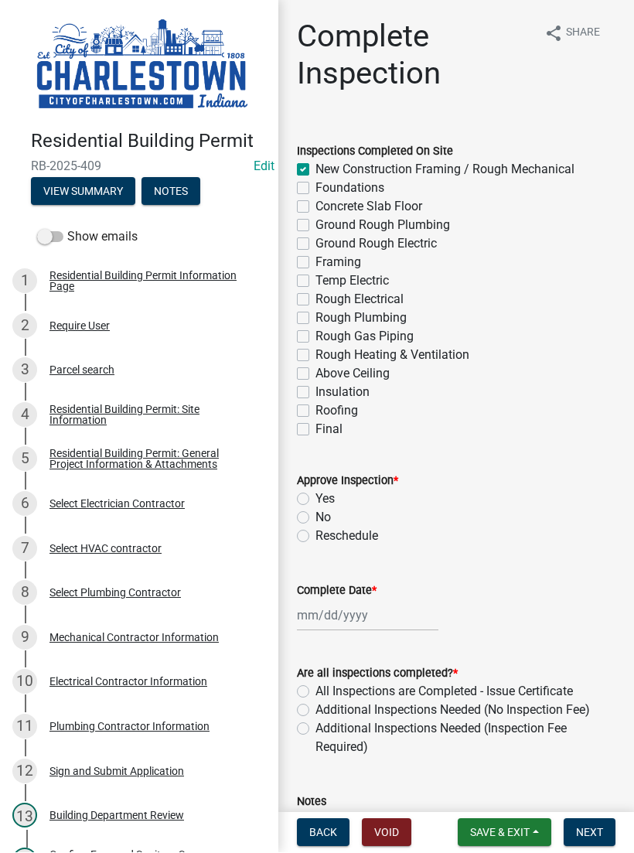
click at [315, 513] on label "No" at bounding box center [322, 518] width 15 height 19
click at [315, 513] on input "No" at bounding box center [320, 514] width 10 height 10
radio input "true"
click at [353, 606] on div at bounding box center [367, 616] width 141 height 32
select select "8"
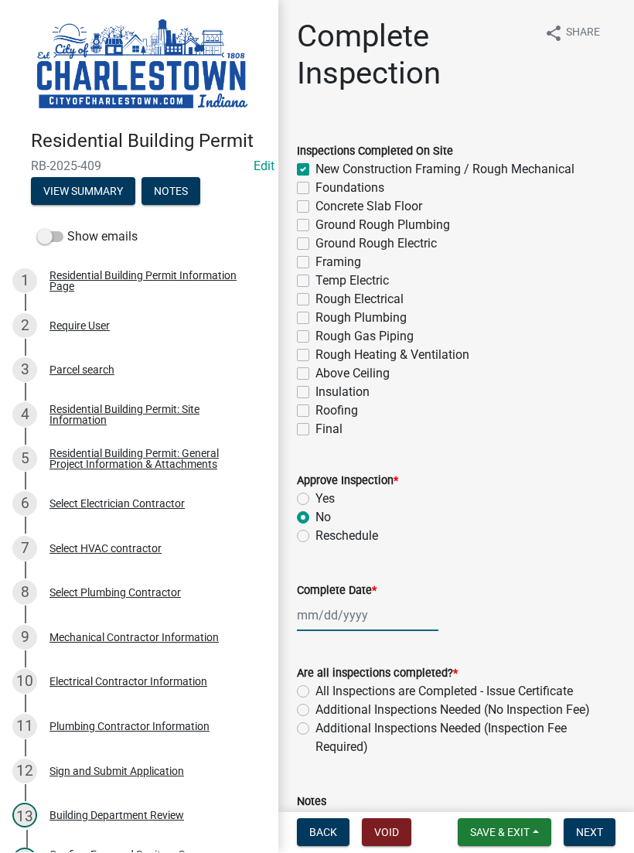
select select "2025"
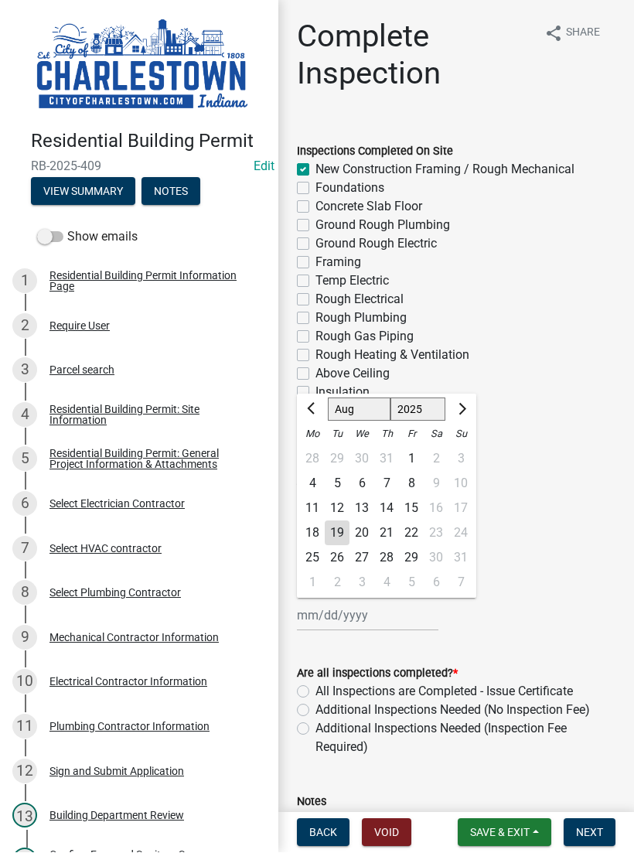
click at [338, 526] on div "19" at bounding box center [337, 533] width 25 height 25
type input "[DATE]"
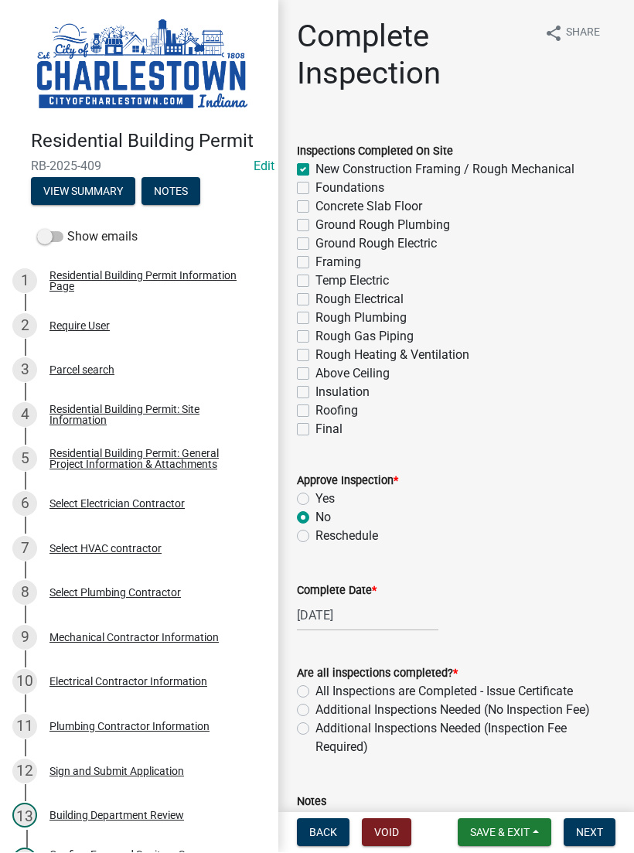
click at [315, 713] on label "Additional Inspections Needed (No Inspection Fee)" at bounding box center [452, 710] width 274 height 19
click at [315, 711] on input "Additional Inspections Needed (No Inspection Fee)" at bounding box center [320, 706] width 10 height 10
radio input "true"
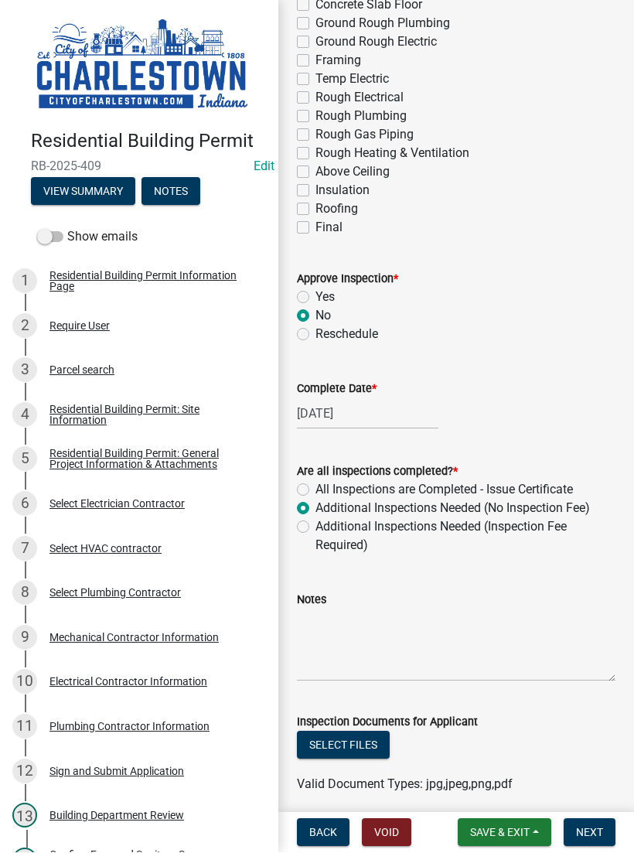
scroll to position [210, 0]
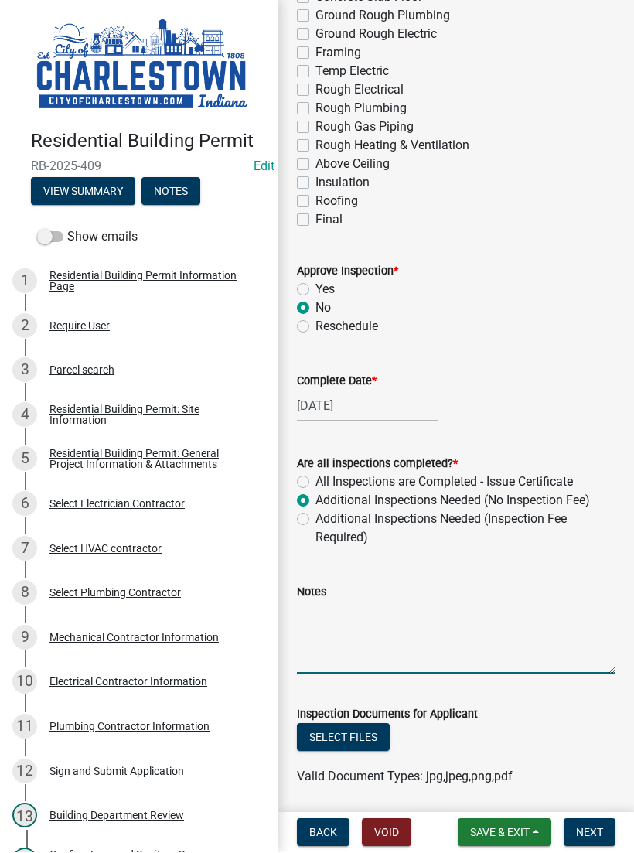
click at [356, 626] on textarea "Notes" at bounding box center [456, 637] width 319 height 73
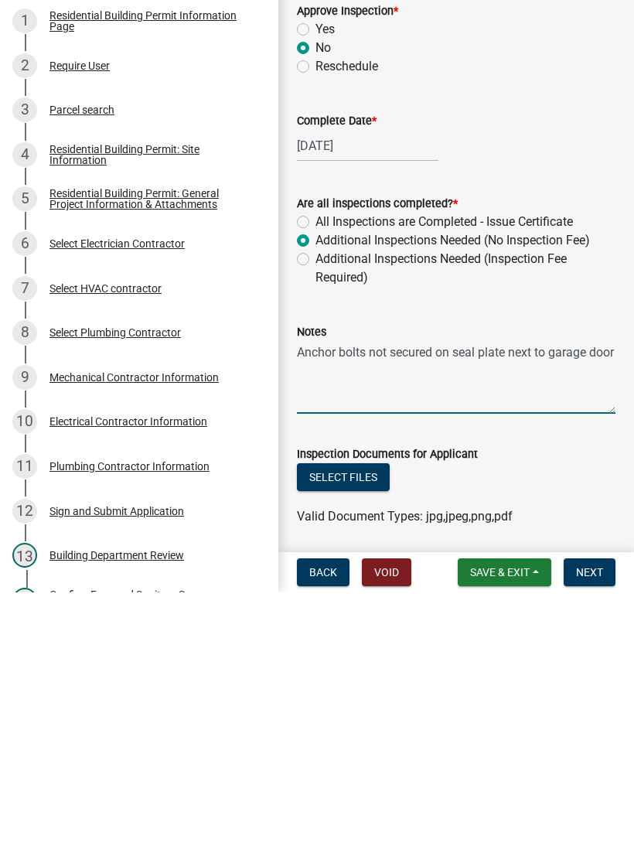
type textarea "Anchor bolts not secured on seal plate next to garage door"
click at [355, 724] on button "Select files" at bounding box center [343, 738] width 93 height 28
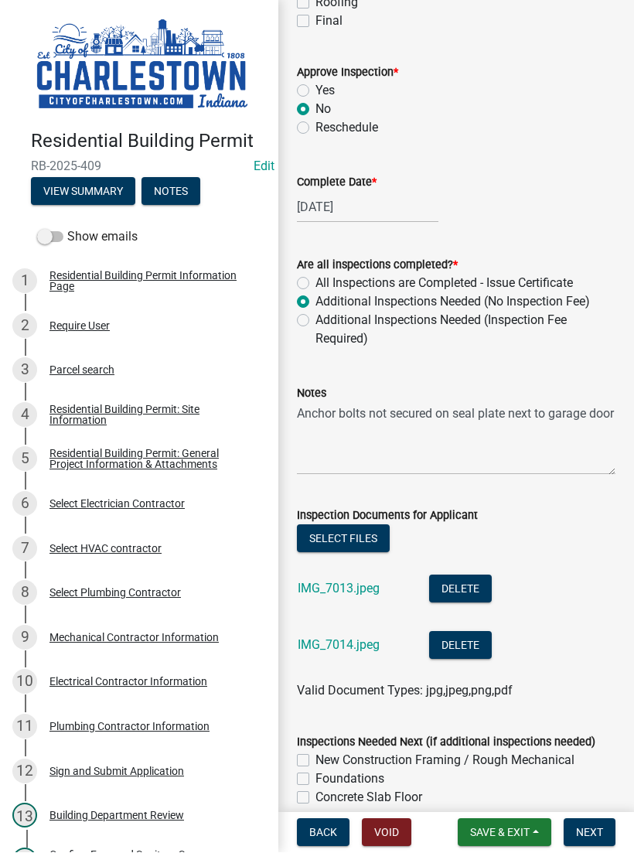
scroll to position [410, 0]
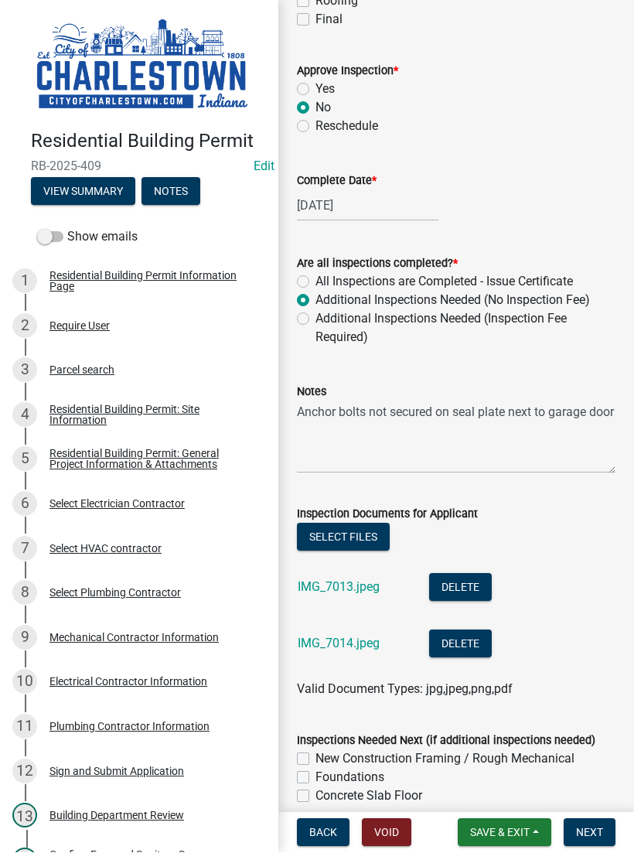
click at [358, 537] on button "Select files" at bounding box center [343, 537] width 93 height 28
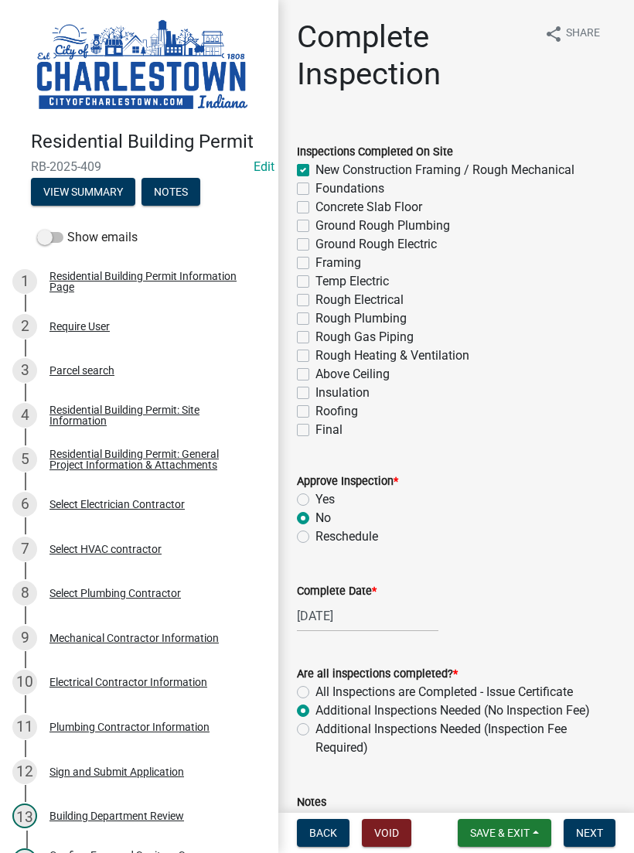
scroll to position [0, 0]
click at [315, 301] on label "Rough Electrical" at bounding box center [359, 300] width 88 height 19
click at [315, 301] on input "Rough Electrical" at bounding box center [320, 296] width 10 height 10
checkbox input "true"
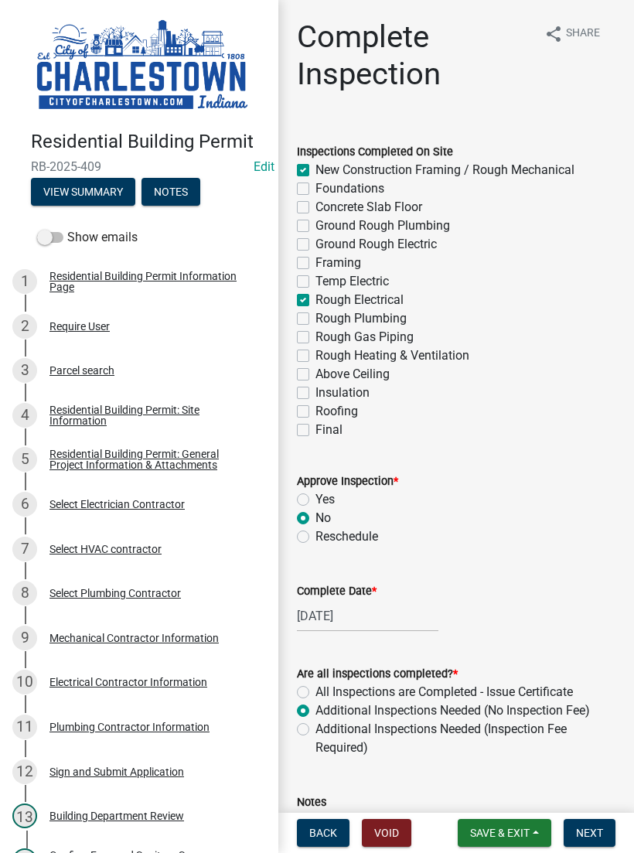
checkbox input "false"
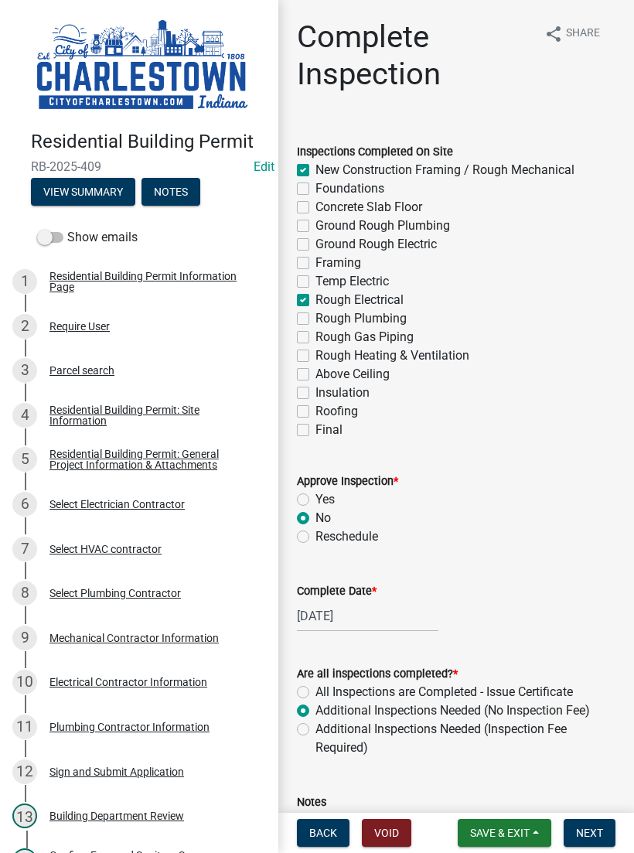
checkbox input "false"
checkbox input "true"
checkbox input "false"
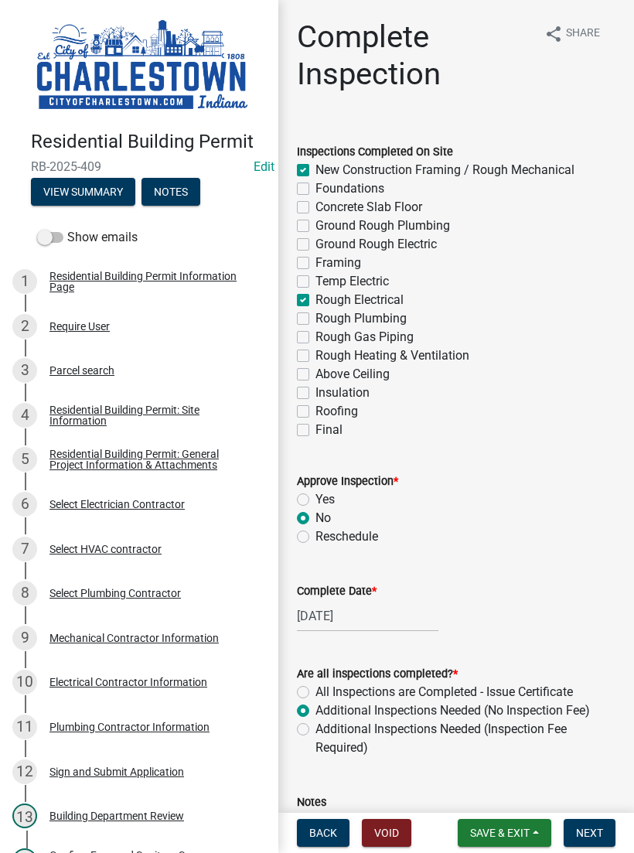
checkbox input "false"
click at [315, 318] on label "Rough Plumbing" at bounding box center [360, 318] width 91 height 19
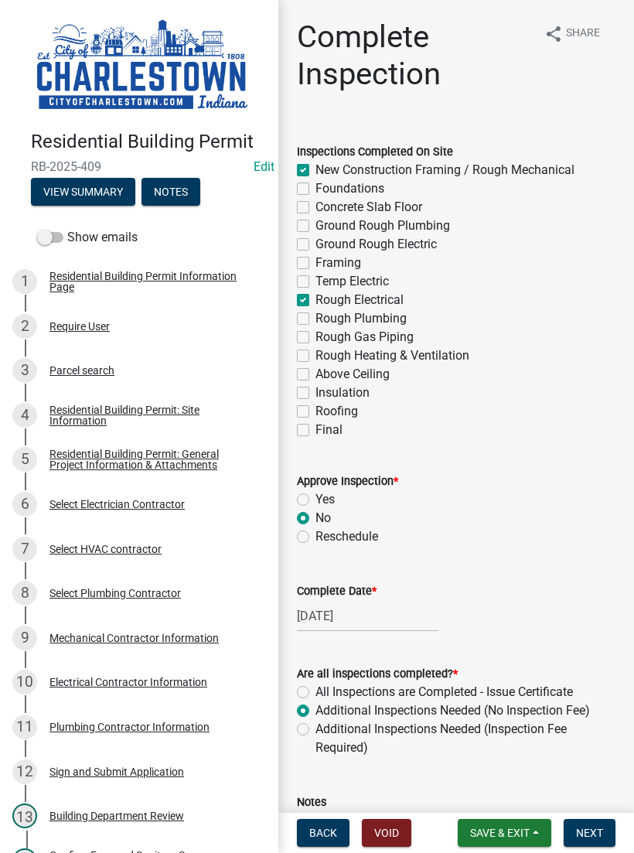
click at [315, 318] on input "Rough Plumbing" at bounding box center [320, 314] width 10 height 10
checkbox input "true"
checkbox input "false"
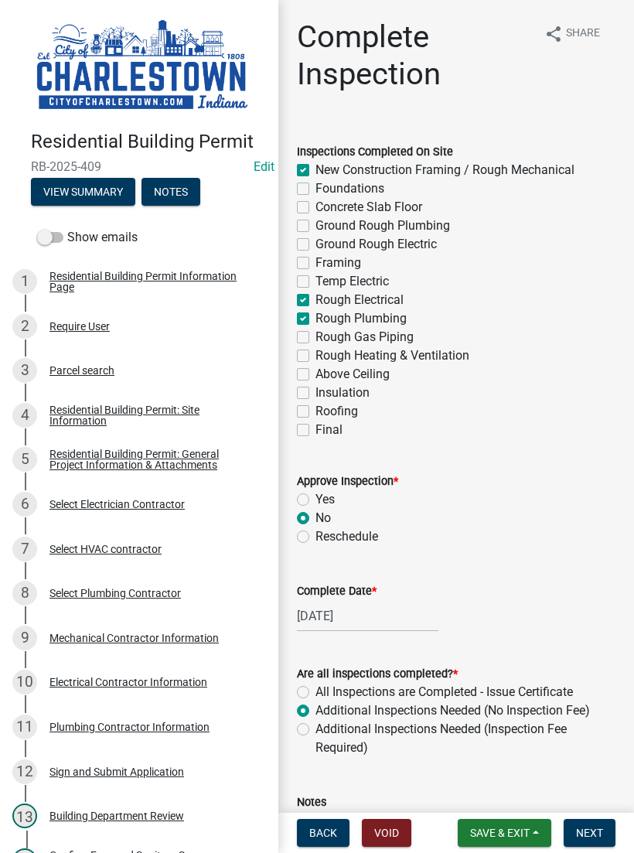
checkbox input "false"
checkbox input "true"
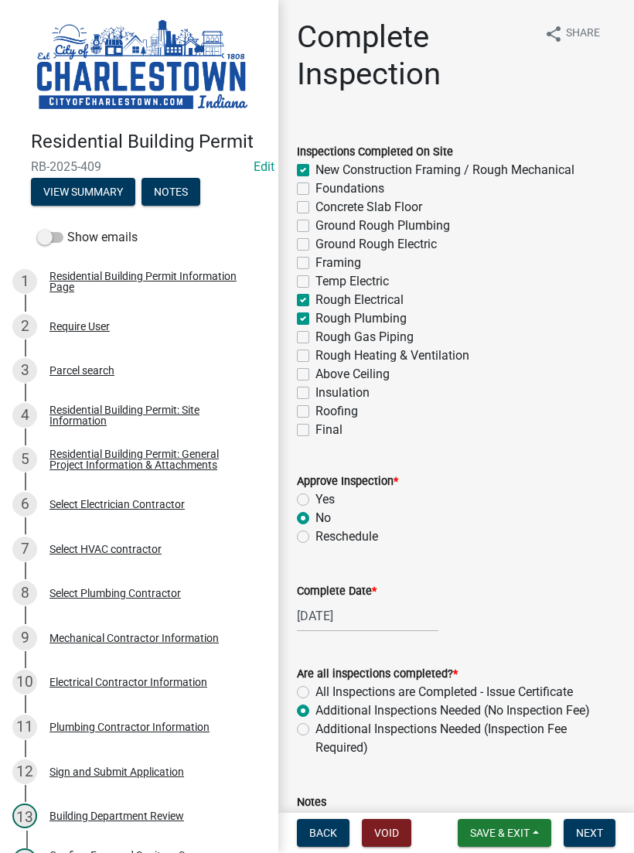
checkbox input "true"
checkbox input "false"
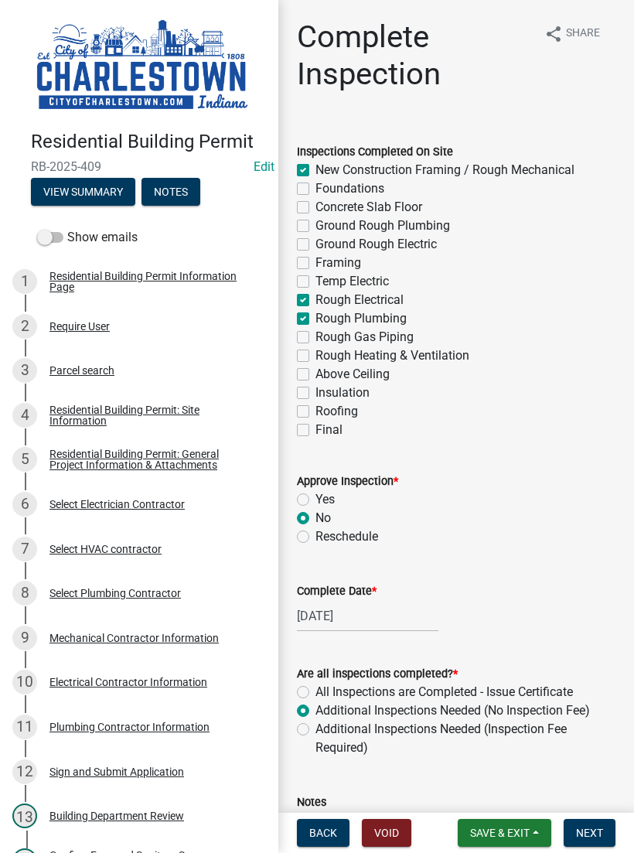
checkbox input "false"
click at [315, 339] on label "Rough Gas Piping" at bounding box center [364, 337] width 98 height 19
click at [315, 338] on input "Rough Gas Piping" at bounding box center [320, 333] width 10 height 10
checkbox input "true"
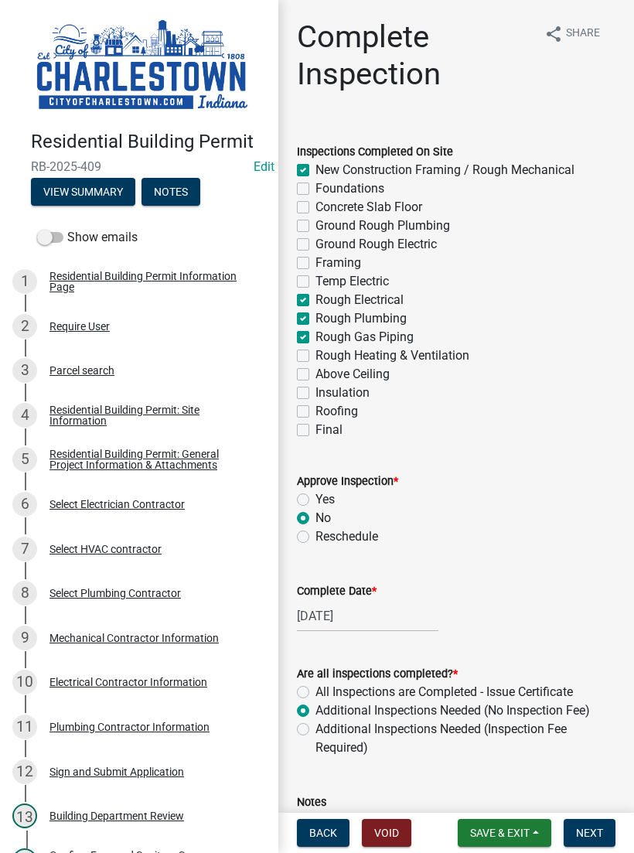
checkbox input "true"
checkbox input "false"
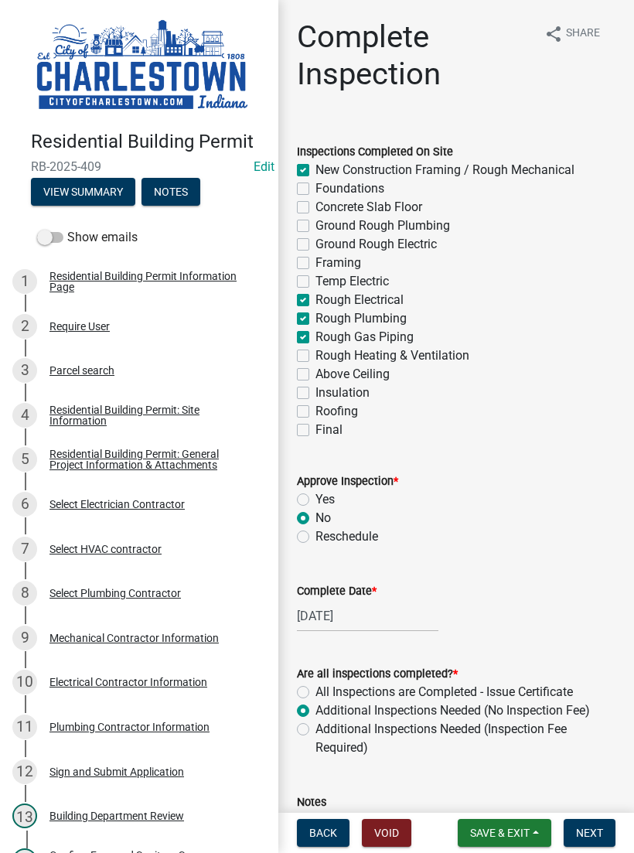
checkbox input "false"
checkbox input "true"
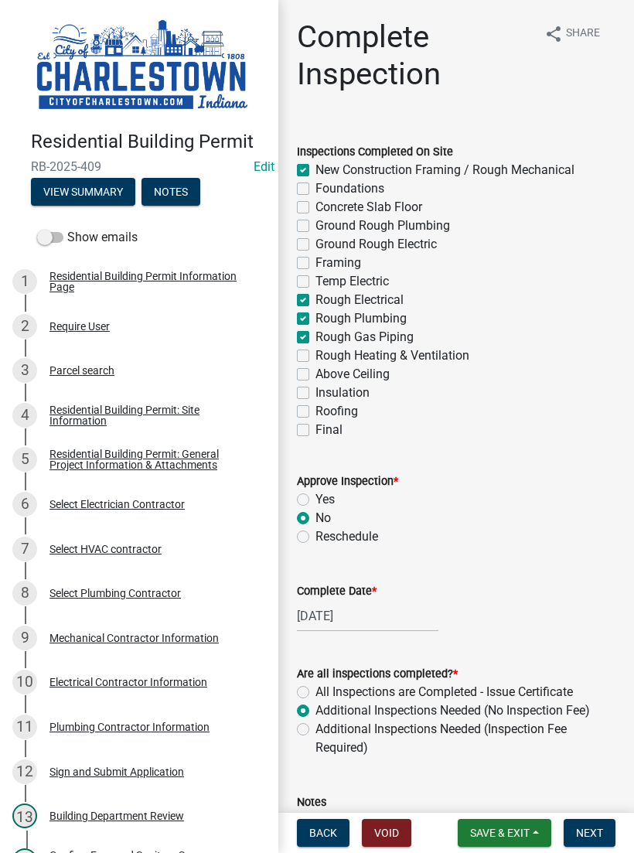
checkbox input "false"
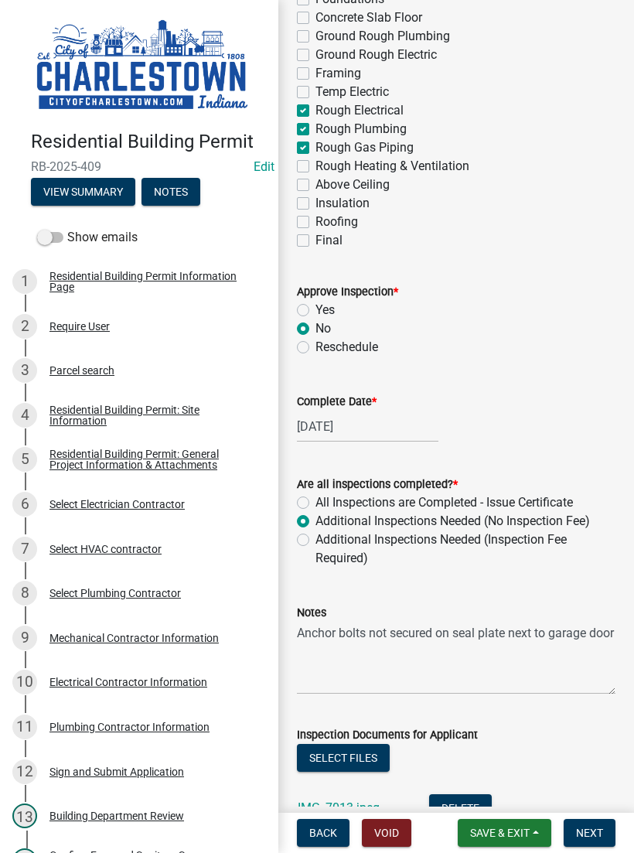
scroll to position [196, 0]
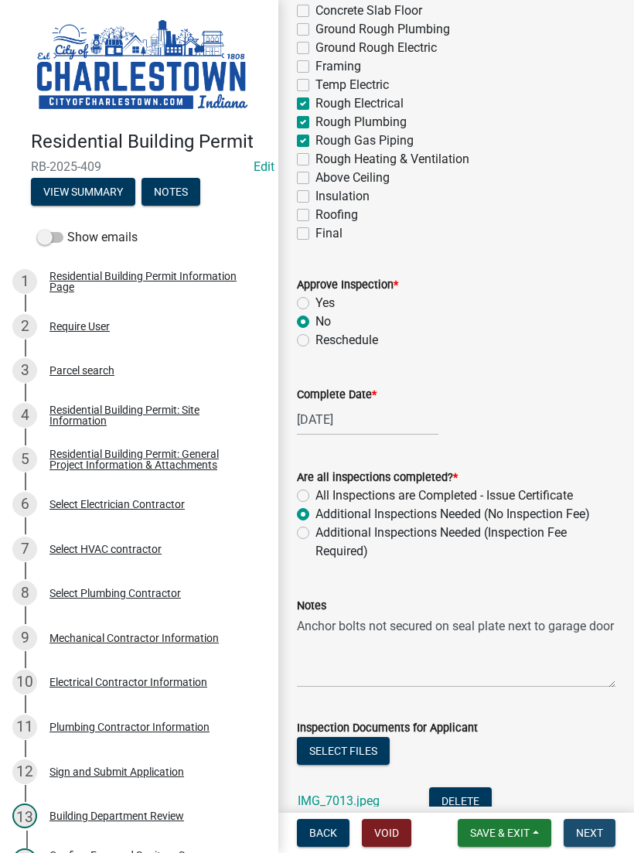
click at [595, 823] on button "Next" at bounding box center [590, 833] width 52 height 28
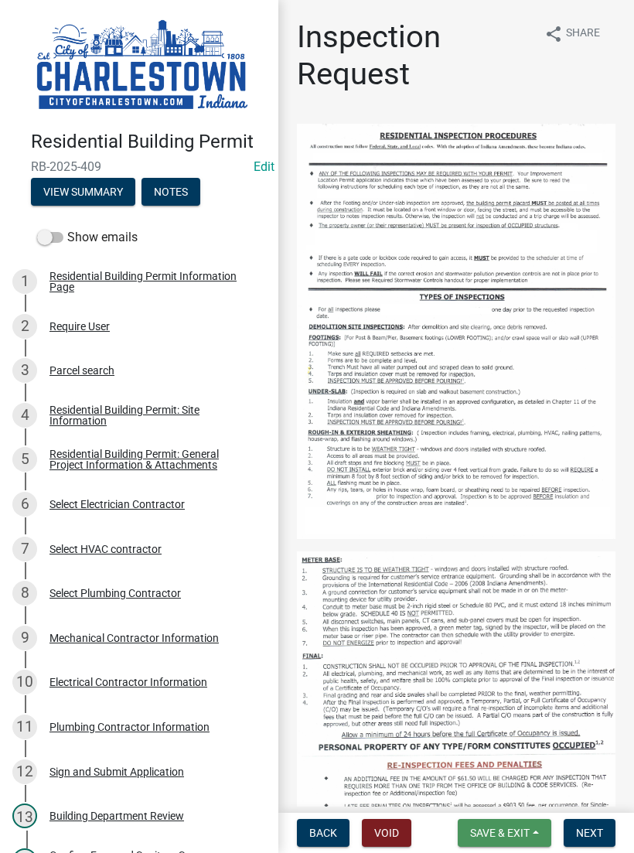
click at [506, 836] on span "Save & Exit" at bounding box center [500, 832] width 60 height 12
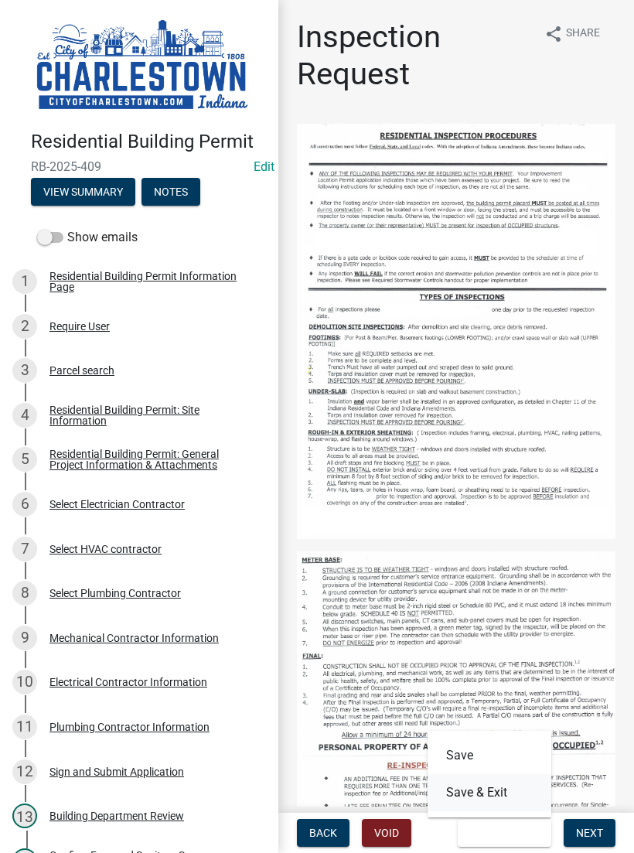
click at [495, 795] on button "Save & Exit" at bounding box center [490, 792] width 124 height 37
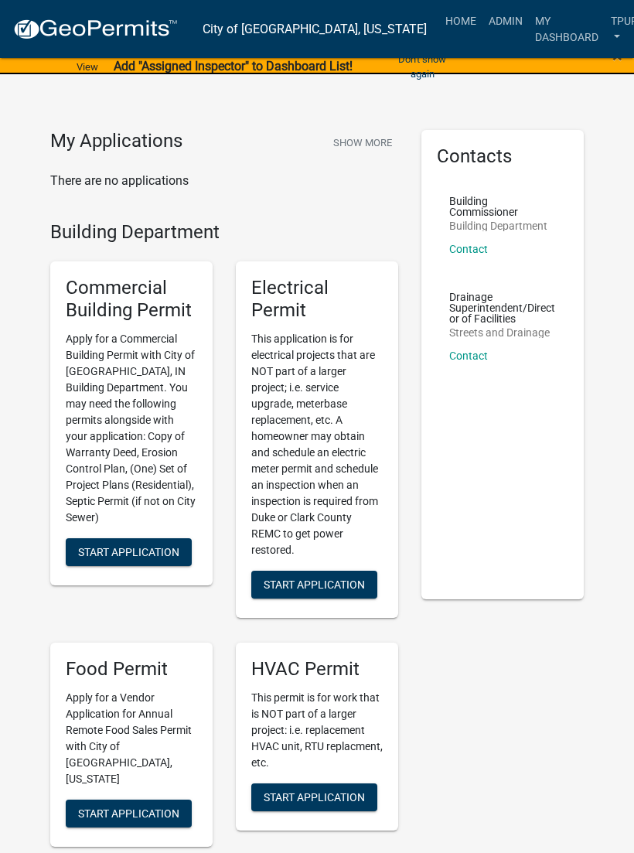
click at [529, 38] on link "My Dashboard" at bounding box center [567, 29] width 76 height 46
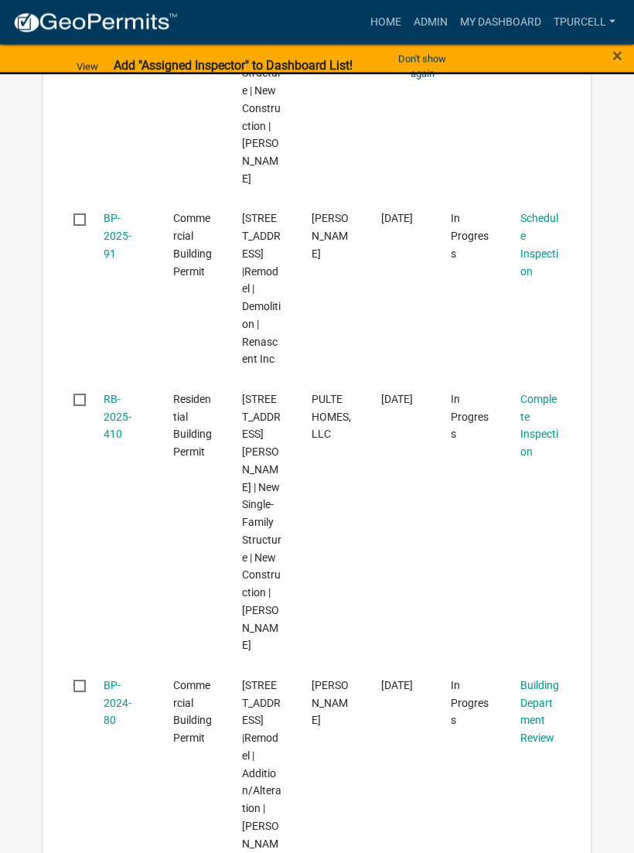
scroll to position [1425, 0]
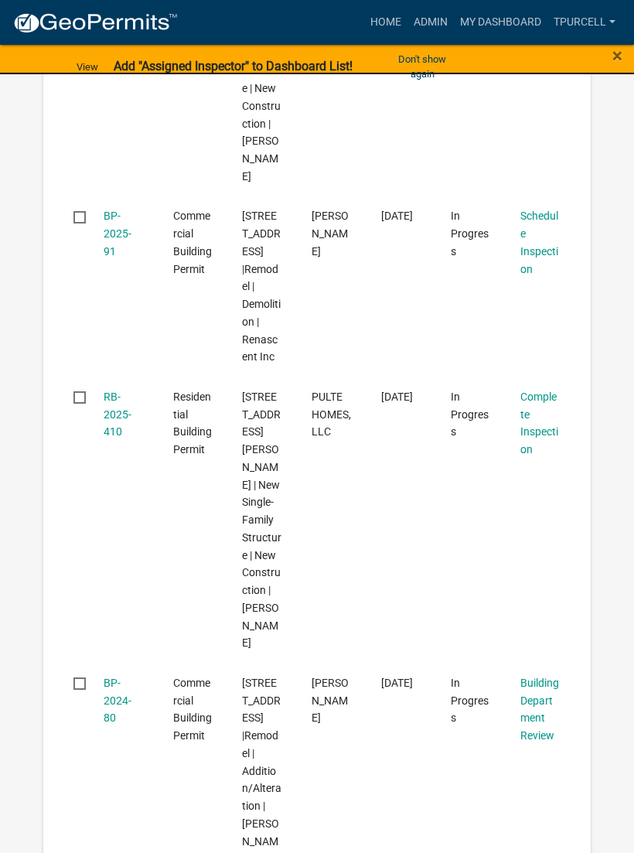
click at [111, 390] on link "RB-2025-410" at bounding box center [118, 414] width 28 height 48
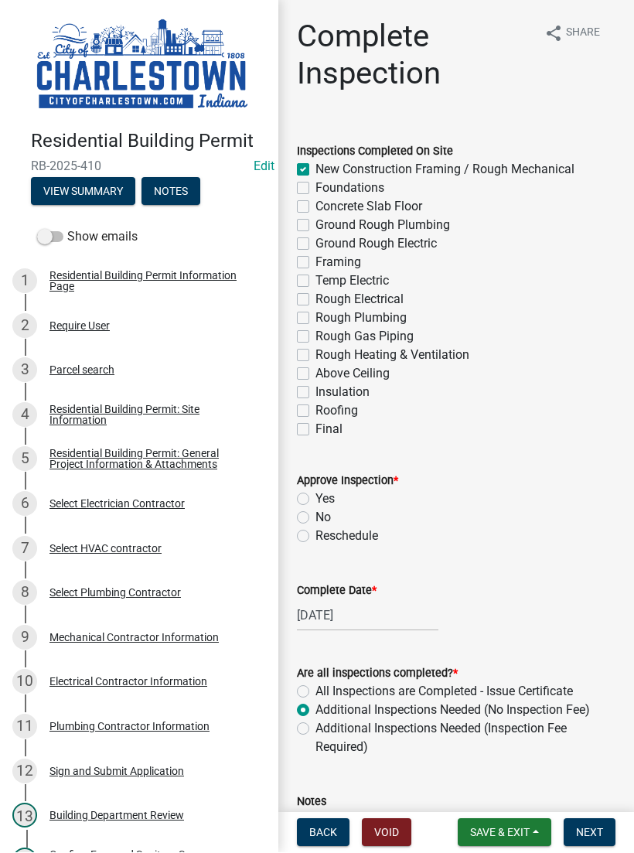
click at [315, 297] on label "Rough Electrical" at bounding box center [359, 300] width 88 height 19
click at [315, 297] on input "Rough Electrical" at bounding box center [320, 296] width 10 height 10
checkbox input "true"
checkbox input "false"
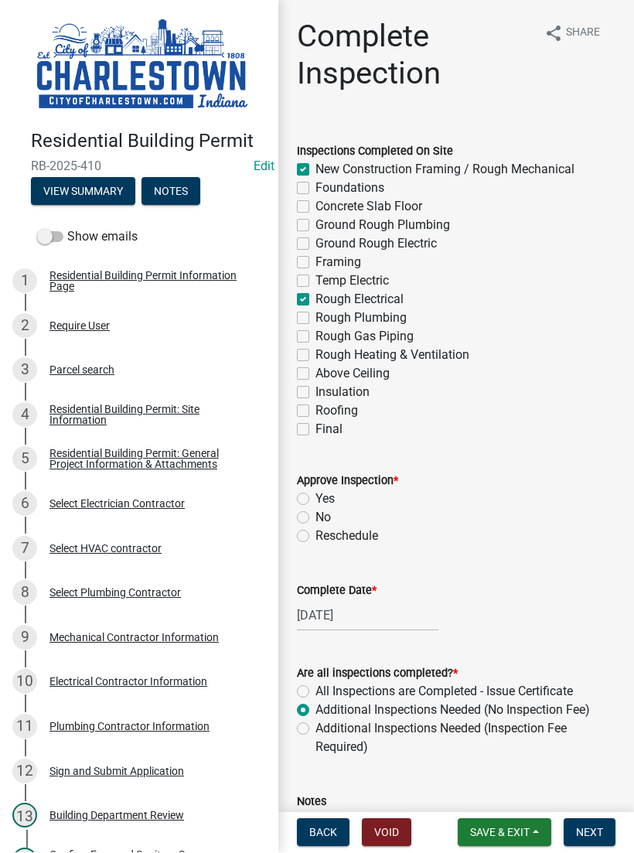
checkbox input "false"
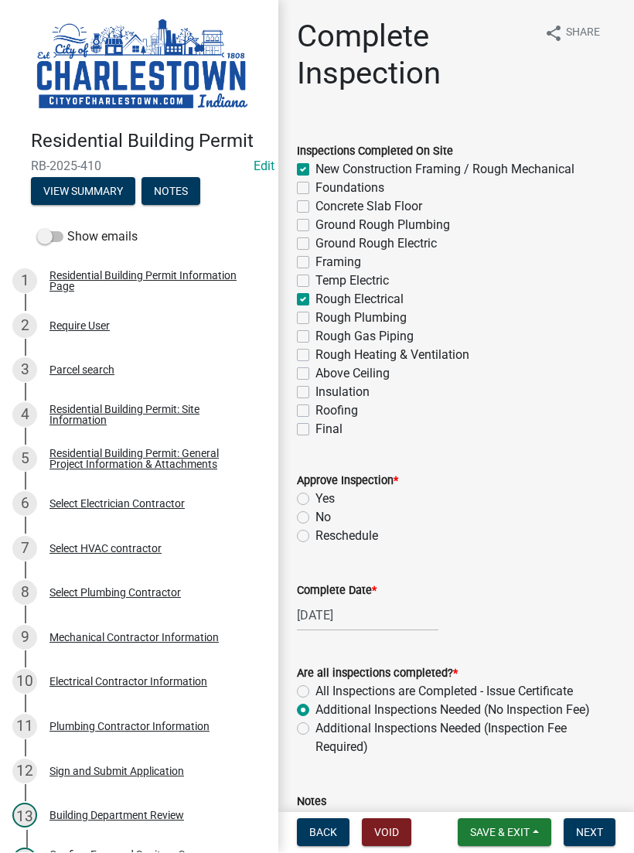
checkbox input "true"
checkbox input "false"
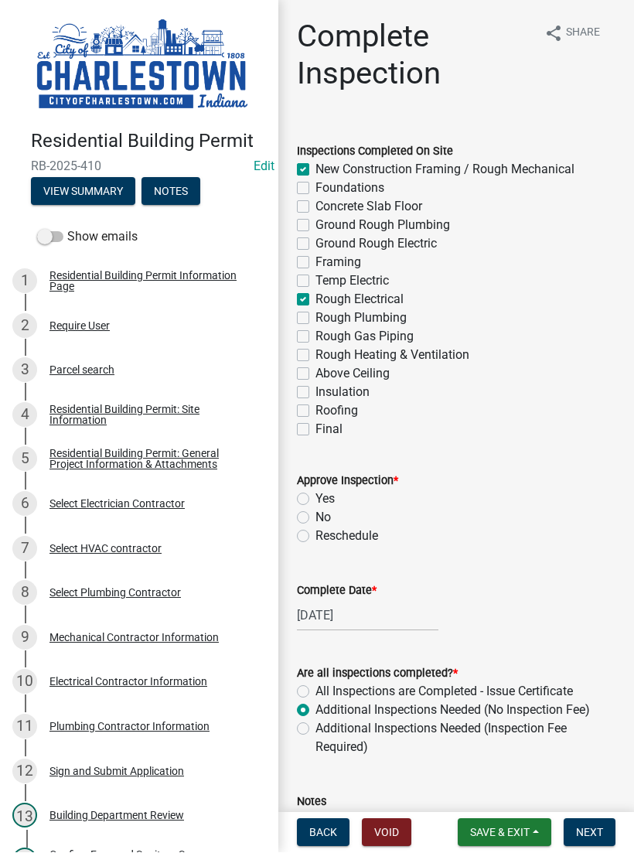
checkbox input "false"
click at [315, 319] on label "Rough Plumbing" at bounding box center [360, 318] width 91 height 19
click at [315, 319] on input "Rough Plumbing" at bounding box center [320, 314] width 10 height 10
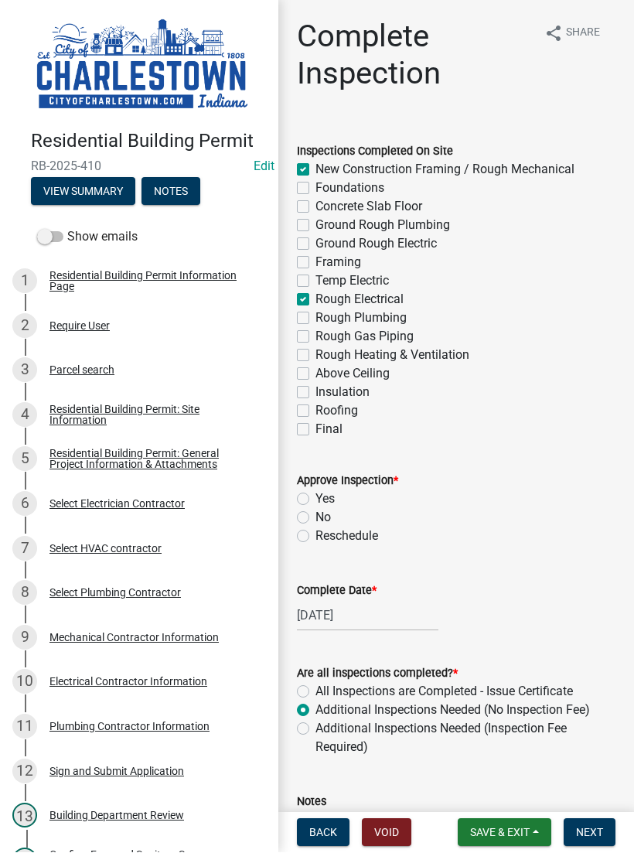
checkbox input "true"
checkbox input "false"
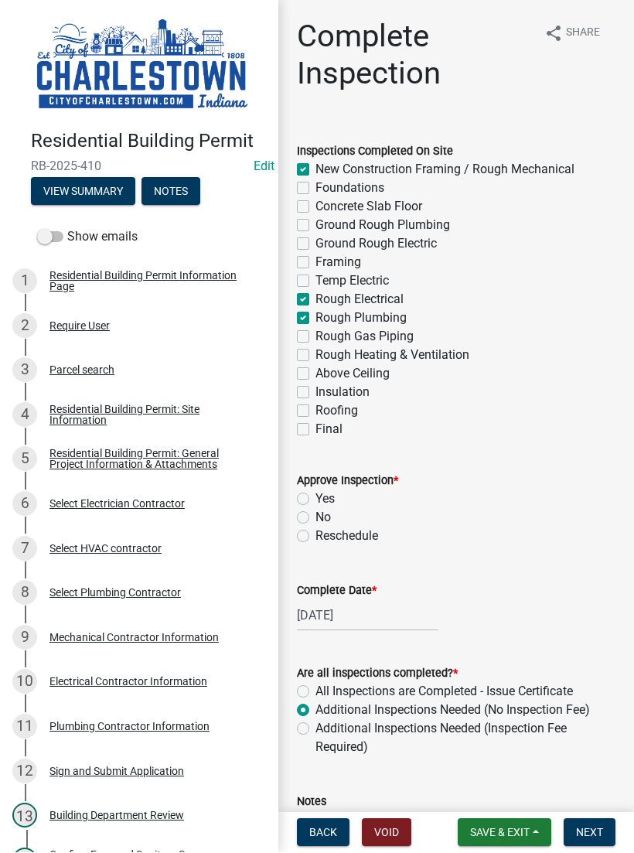
checkbox input "false"
checkbox input "true"
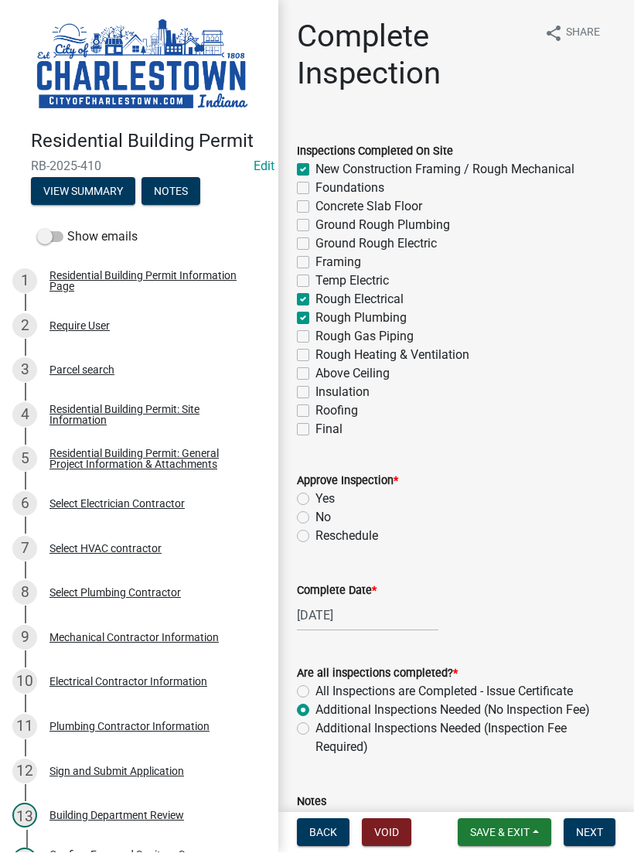
checkbox input "false"
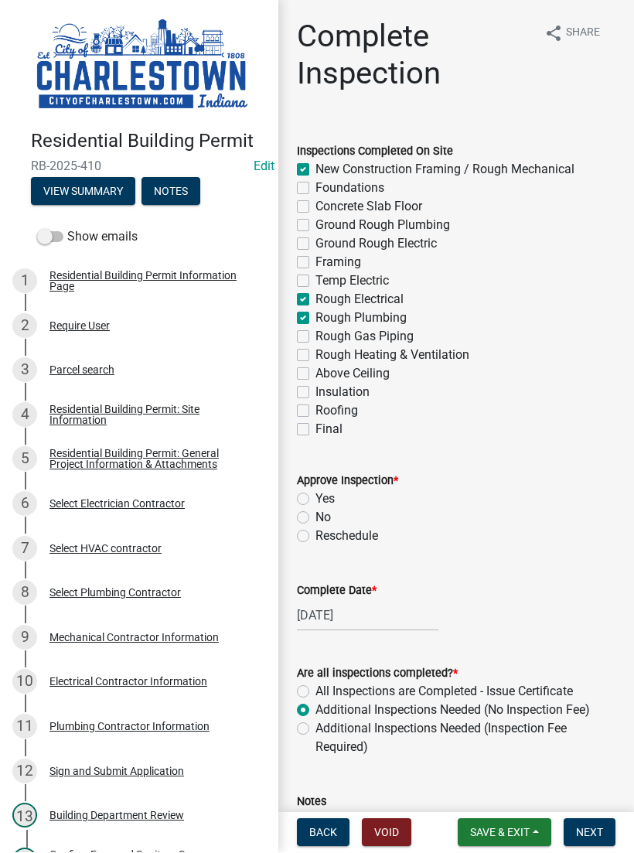
checkbox input "false"
click at [315, 517] on label "No" at bounding box center [322, 518] width 15 height 19
click at [315, 517] on input "No" at bounding box center [320, 514] width 10 height 10
radio input "true"
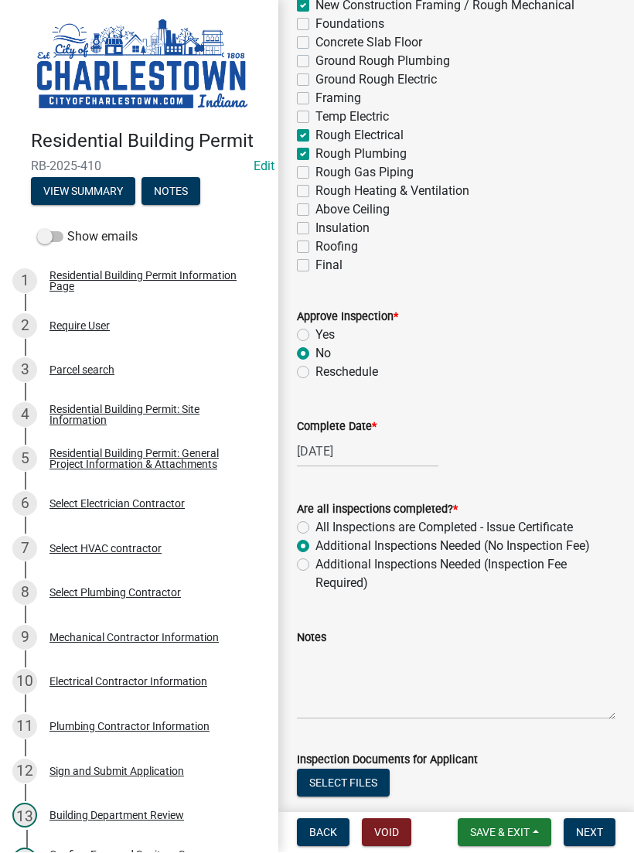
scroll to position [171, 0]
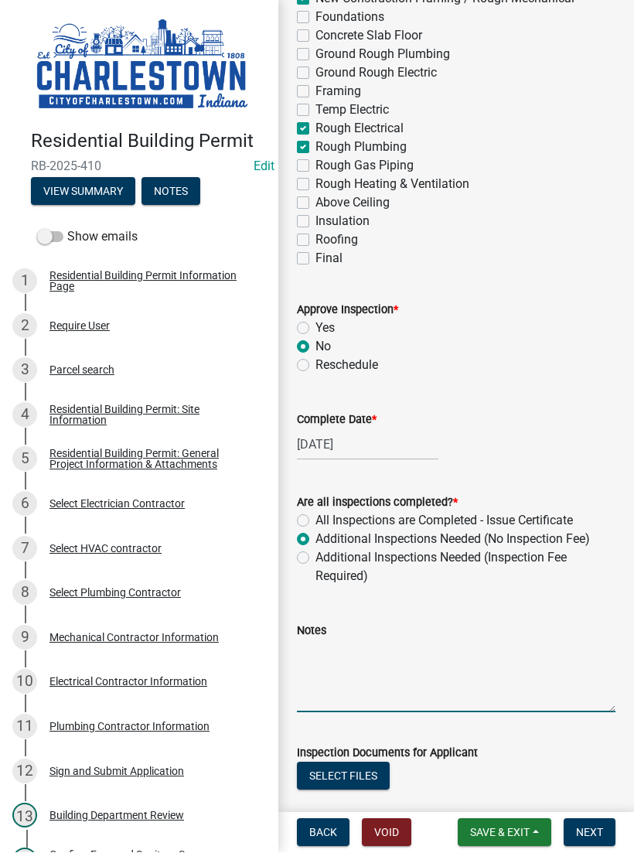
click at [370, 649] on textarea "Notes" at bounding box center [456, 676] width 319 height 73
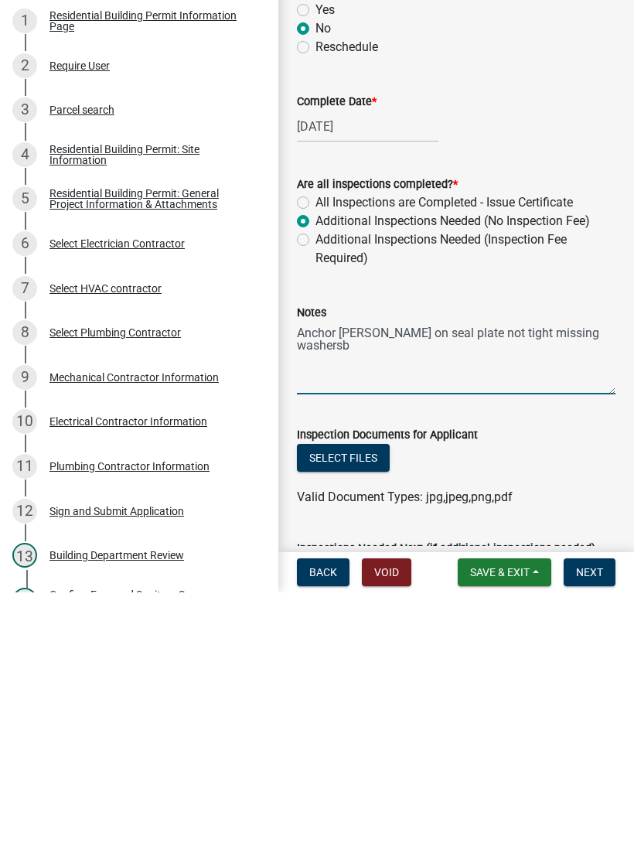
scroll to position [234, 0]
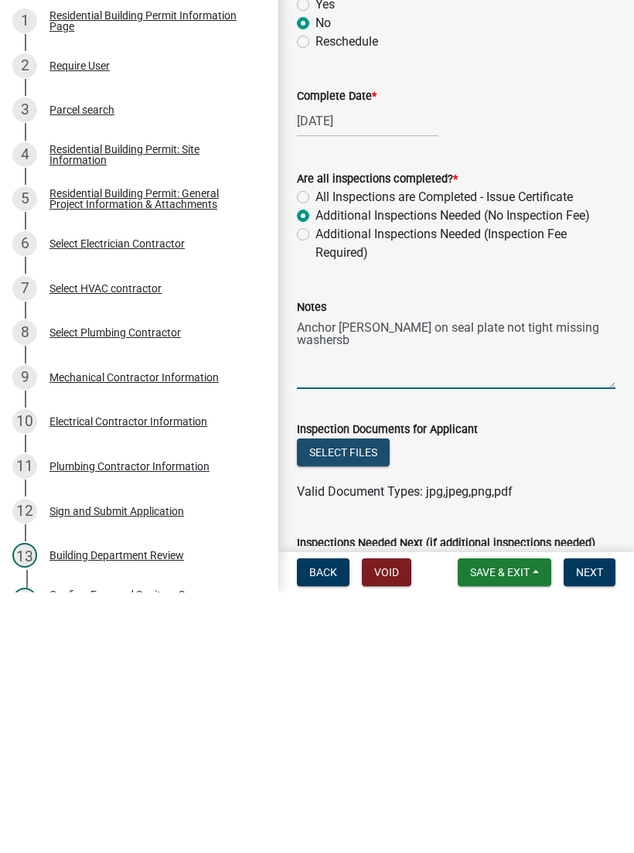
click at [337, 699] on button "Select files" at bounding box center [343, 713] width 93 height 28
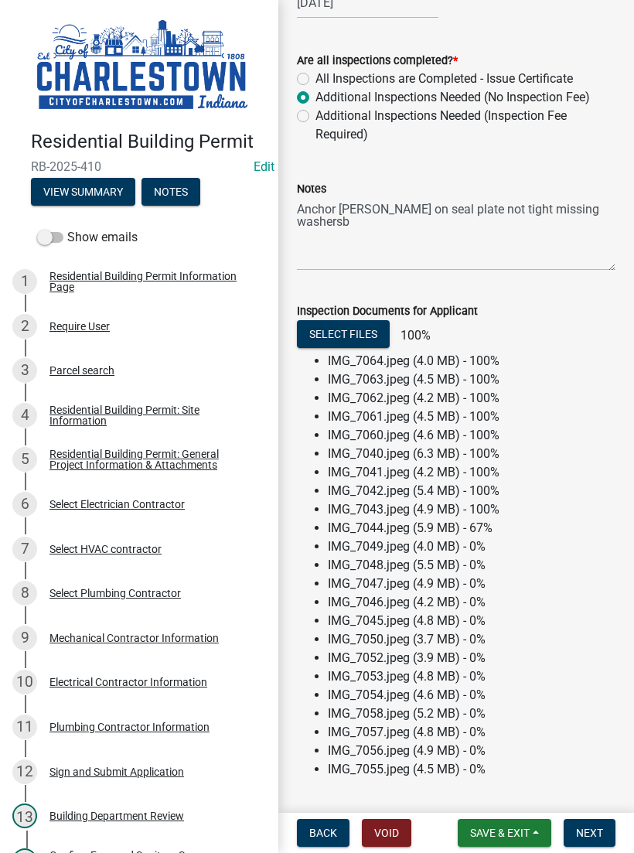
scroll to position [614, 0]
click at [612, 203] on textarea "Anchor bolds on seal plate not tight missing washersb" at bounding box center [456, 233] width 319 height 73
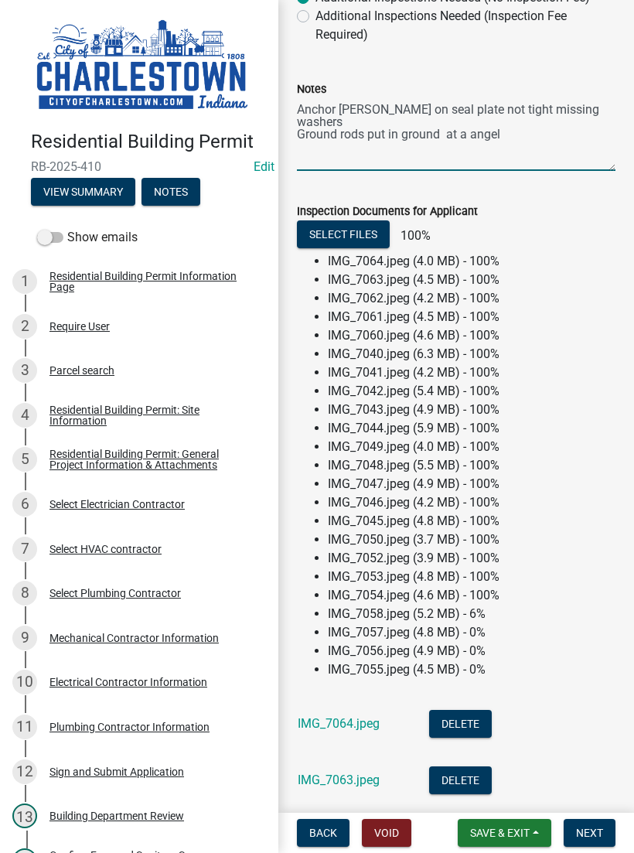
scroll to position [703, 0]
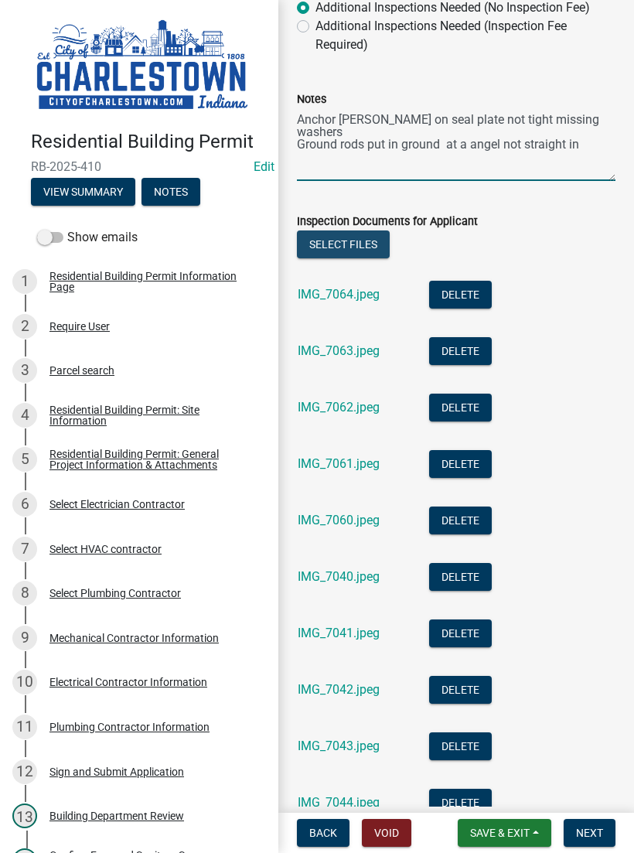
click at [367, 250] on button "Select files" at bounding box center [343, 244] width 93 height 28
click at [349, 245] on button "Select files" at bounding box center [343, 244] width 93 height 28
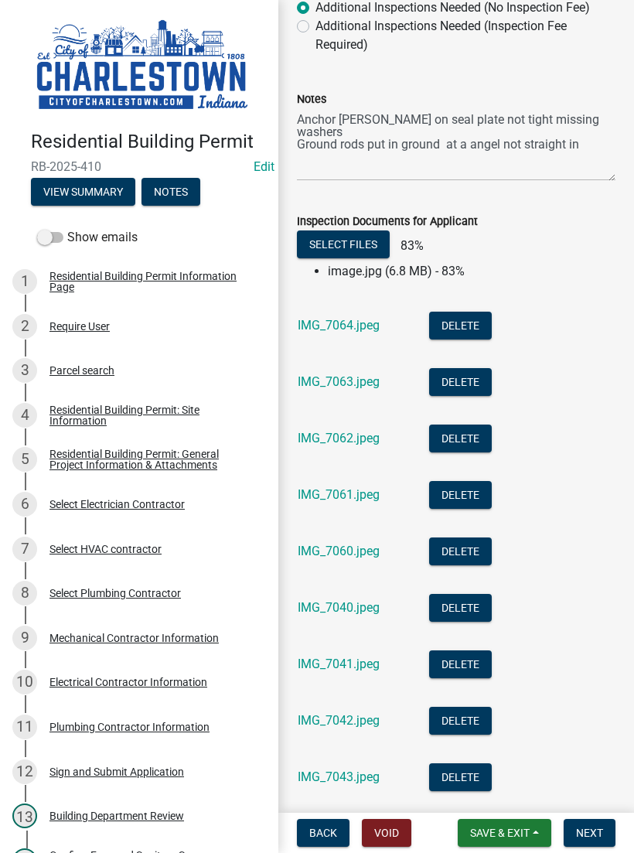
click at [354, 244] on button "Select files" at bounding box center [343, 244] width 93 height 28
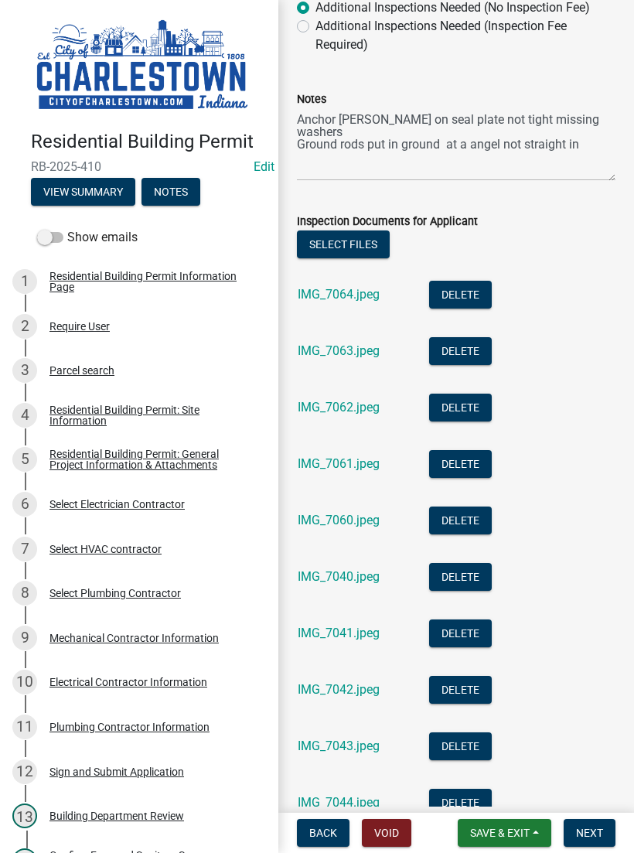
click at [355, 101] on div "Notes" at bounding box center [456, 99] width 319 height 19
click at [302, 118] on textarea "Anchor bolds on seal plate not tight missing washers Ground rods put in ground …" at bounding box center [456, 144] width 319 height 73
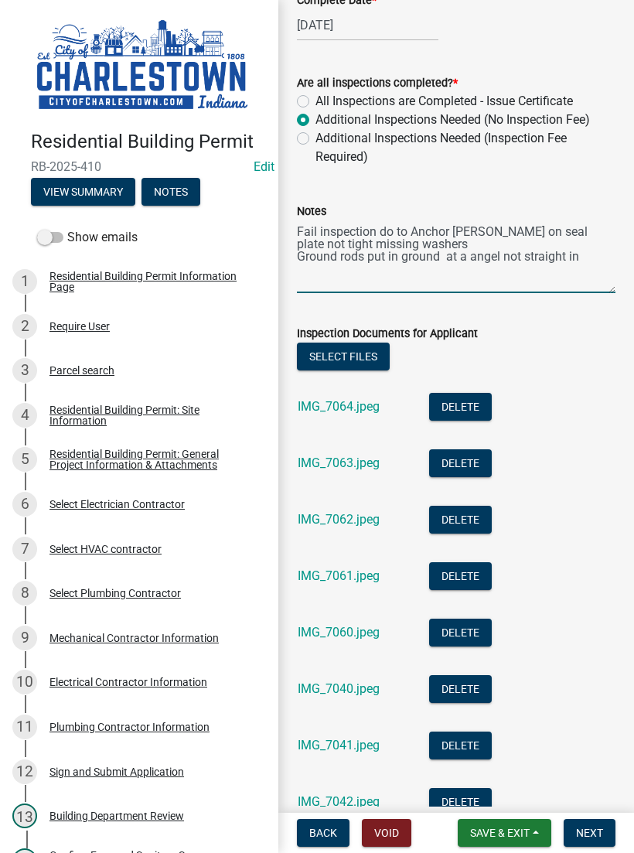
scroll to position [574, 0]
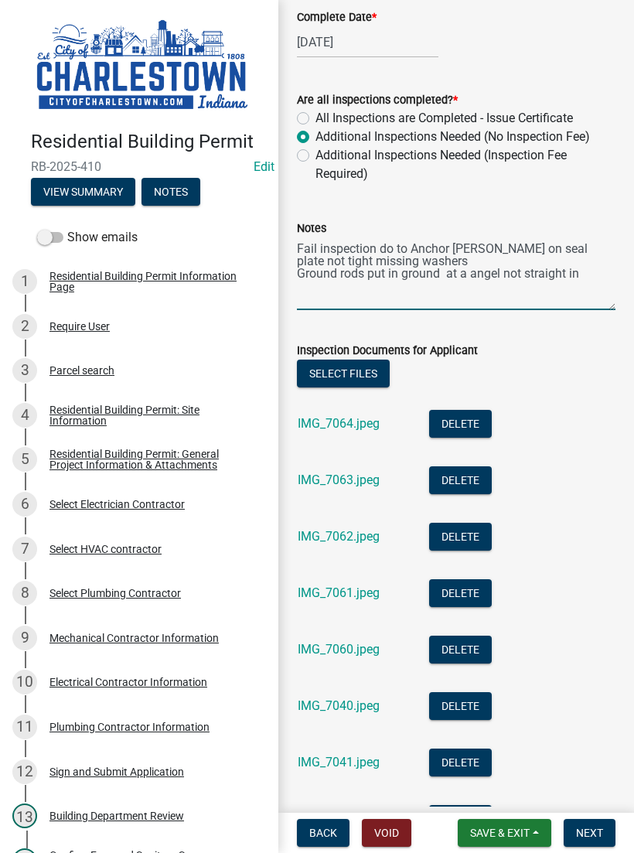
type textarea "Fail inspection do to Anchor bolds on seal plate not tight missing washers Grou…"
click at [606, 540] on li "IMG_7062.jpeg Delete" at bounding box center [456, 538] width 319 height 56
click at [598, 823] on button "Next" at bounding box center [590, 833] width 52 height 28
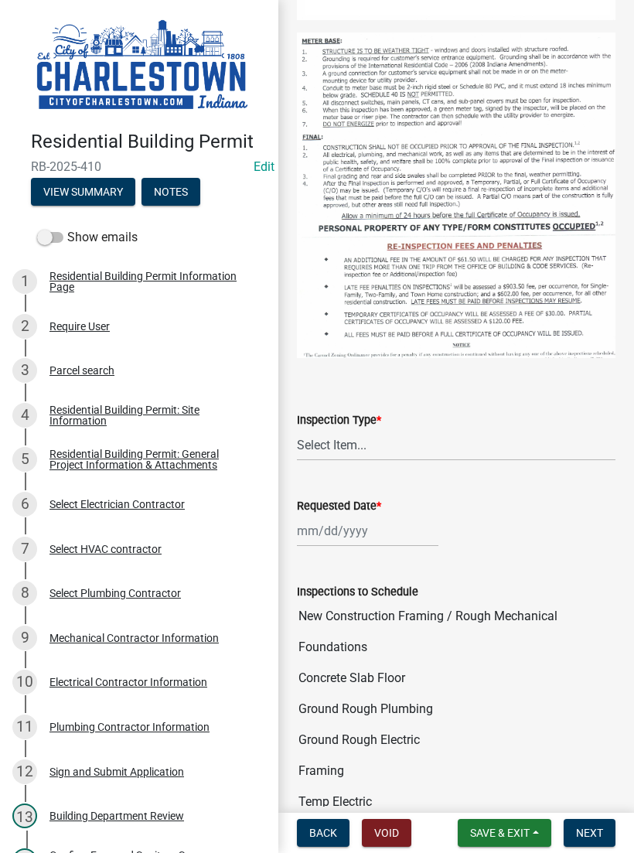
scroll to position [520, 0]
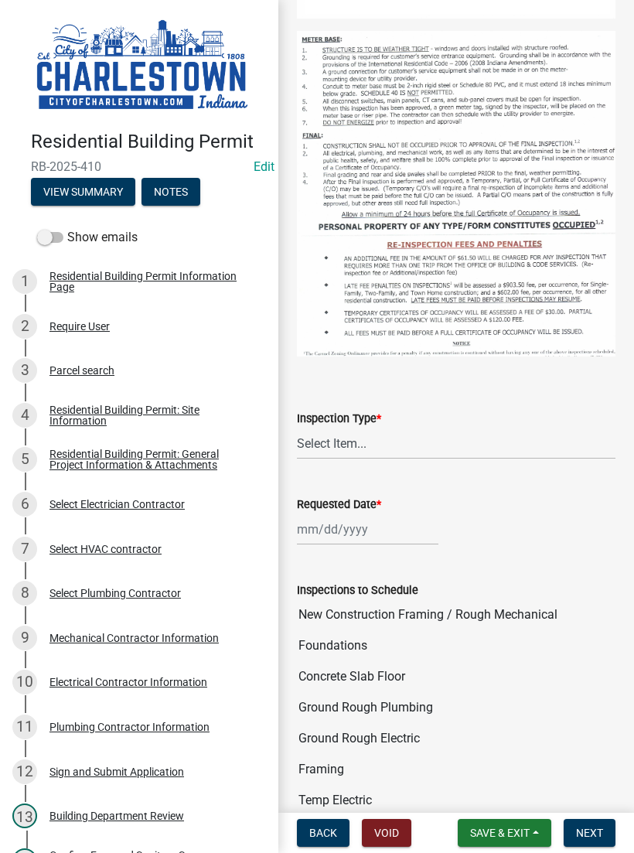
click at [509, 830] on span "Save & Exit" at bounding box center [500, 832] width 60 height 12
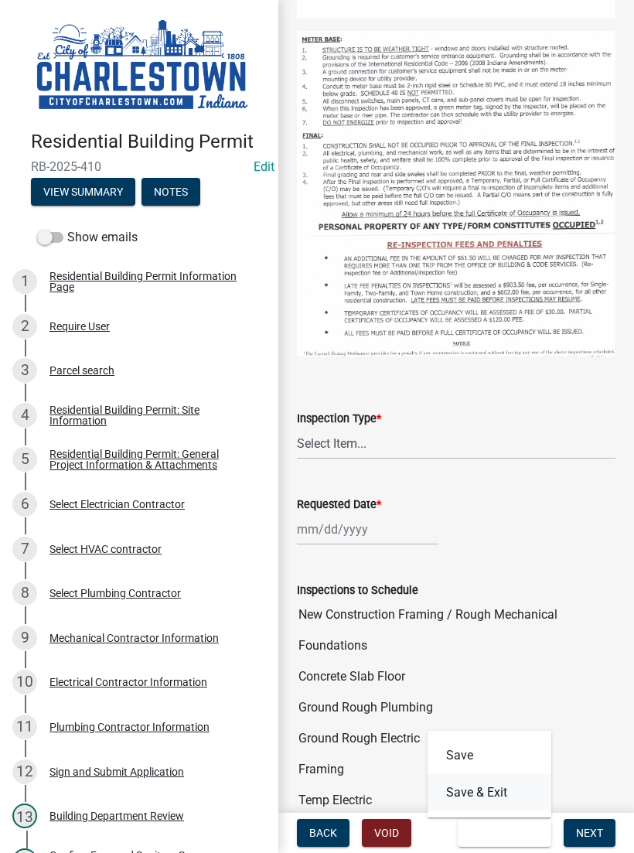
click at [495, 796] on button "Save & Exit" at bounding box center [490, 792] width 124 height 37
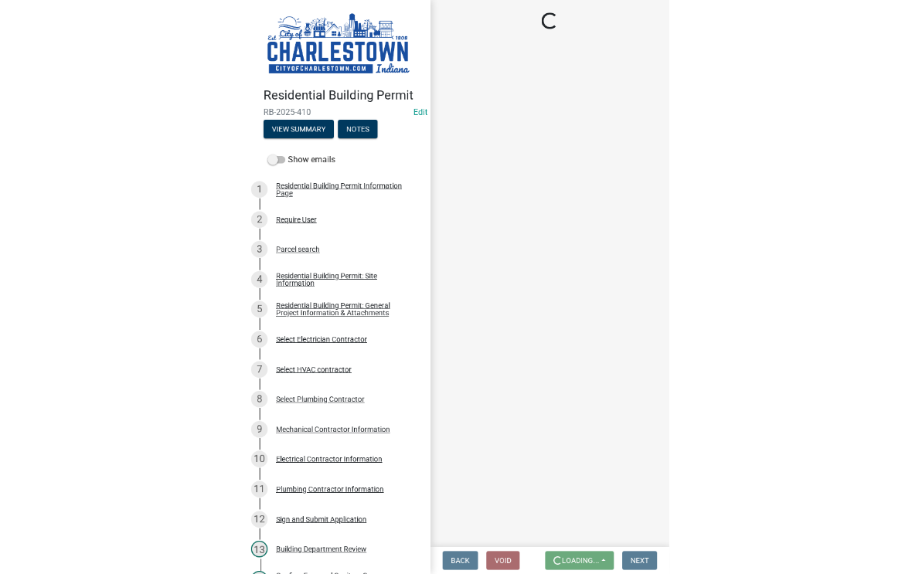
scroll to position [0, 0]
